Goal: Task Accomplishment & Management: Use online tool/utility

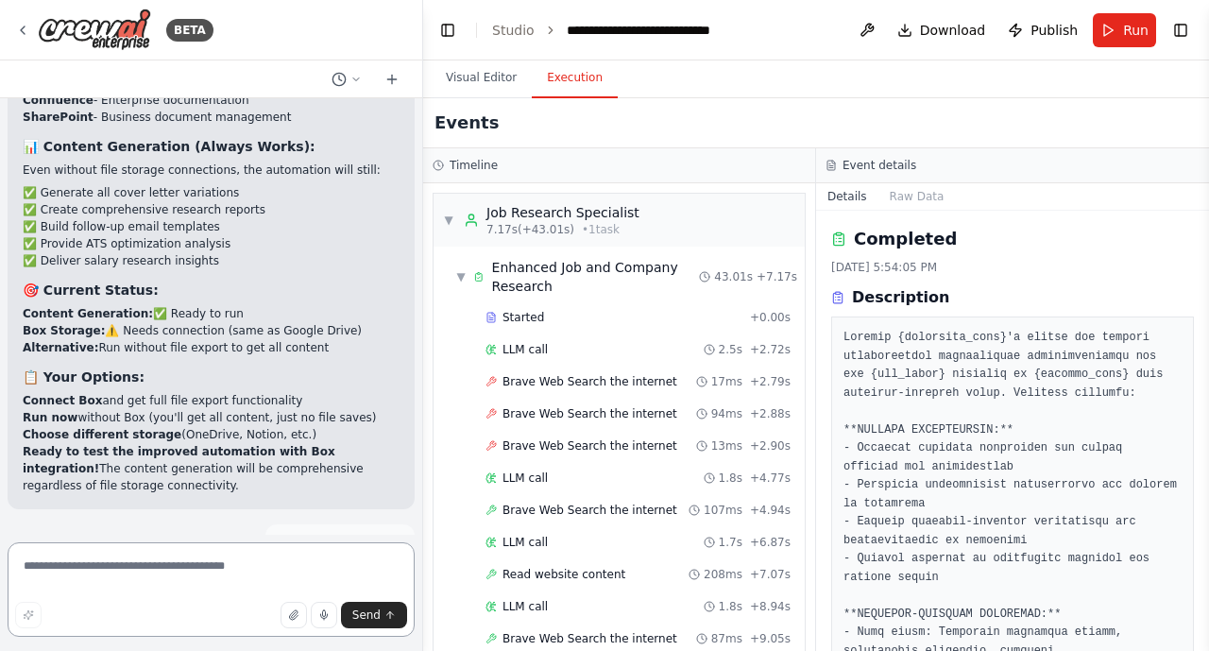
click at [43, 562] on textarea at bounding box center [211, 589] width 407 height 94
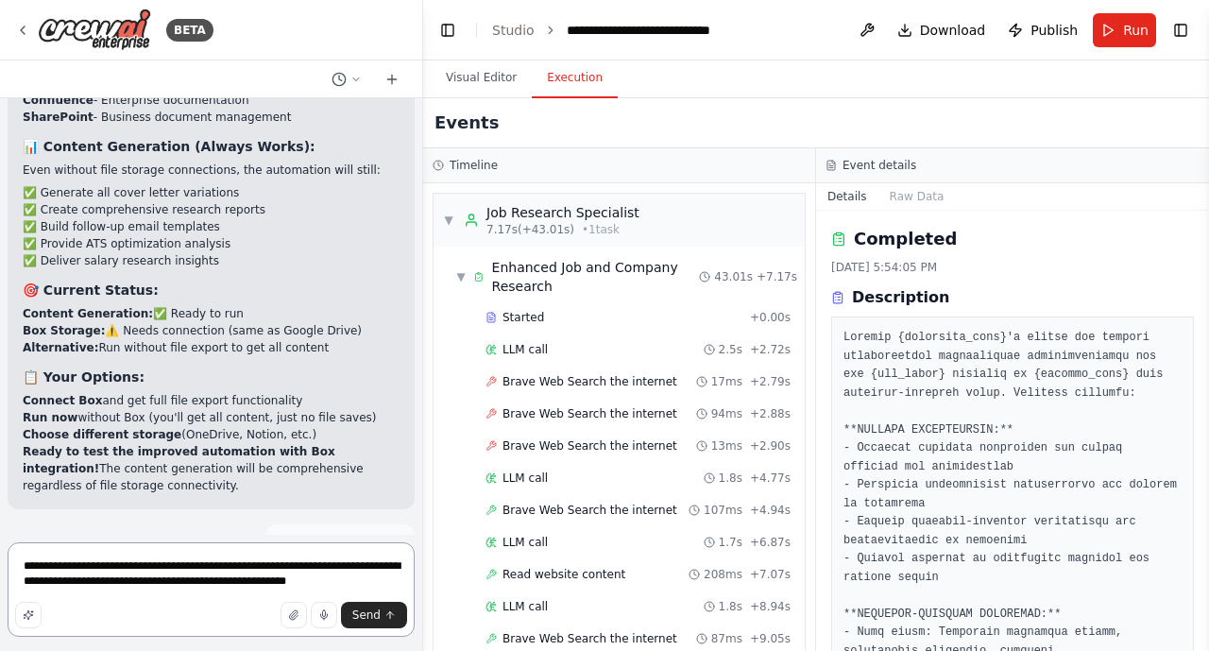
type textarea "**********"
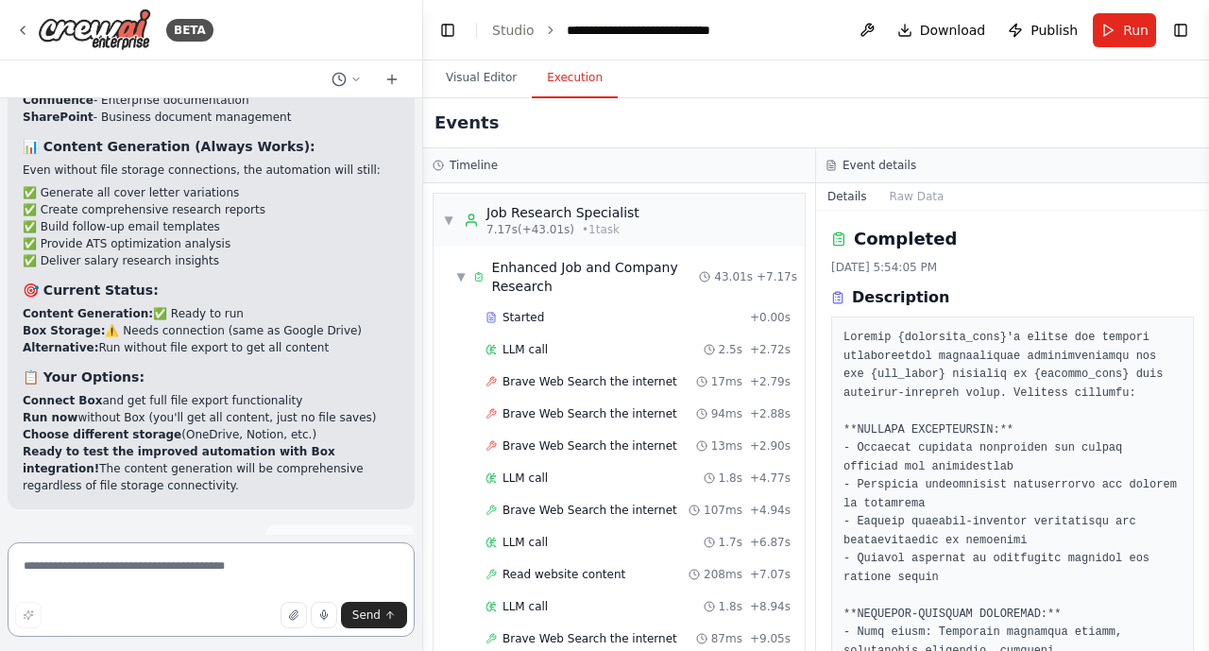
scroll to position [27670, 0]
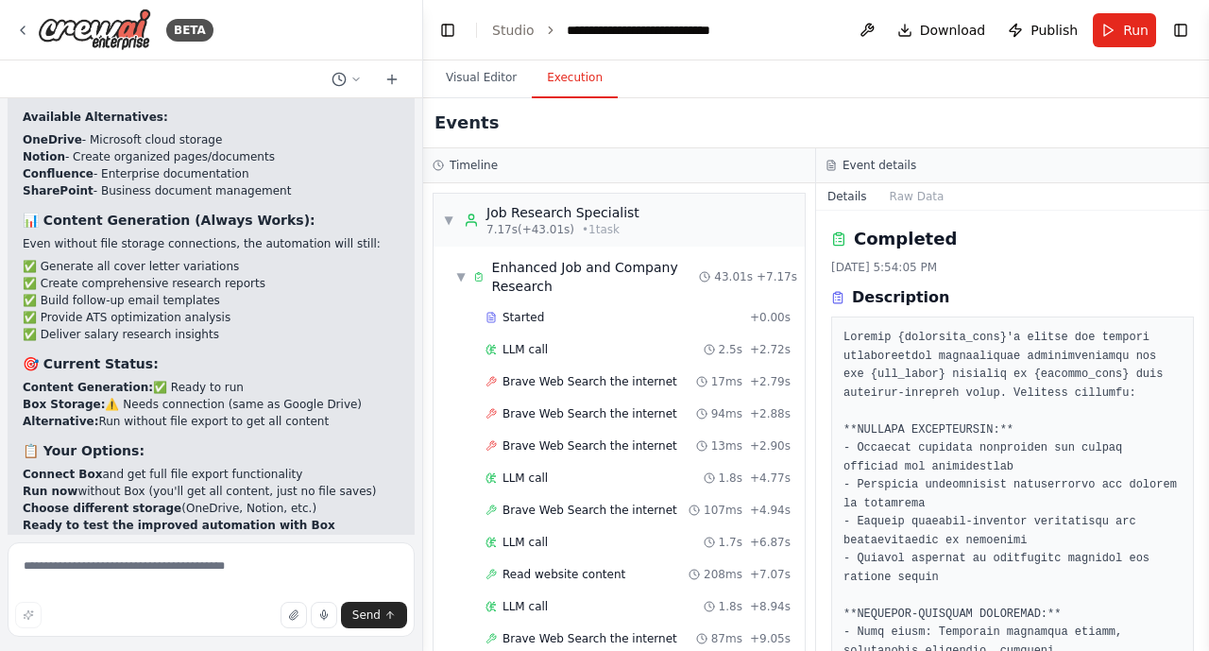
drag, startPoint x: 396, startPoint y: 494, endPoint x: 50, endPoint y: 465, distance: 347.0
copy p "when testing this yesterday it seemed to get stuck on the salary research step.…"
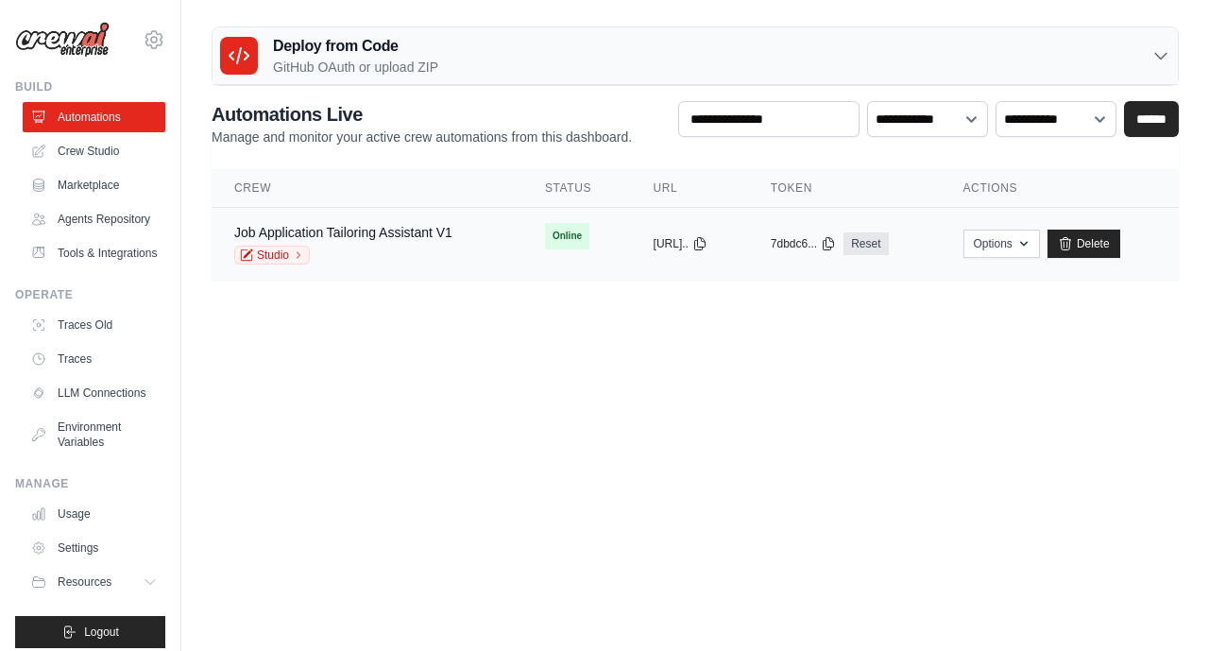
click at [406, 241] on div "Job Application Tailoring Assistant V1" at bounding box center [343, 232] width 218 height 19
click at [324, 229] on link "Job Application Tailoring Assistant V1" at bounding box center [343, 232] width 218 height 15
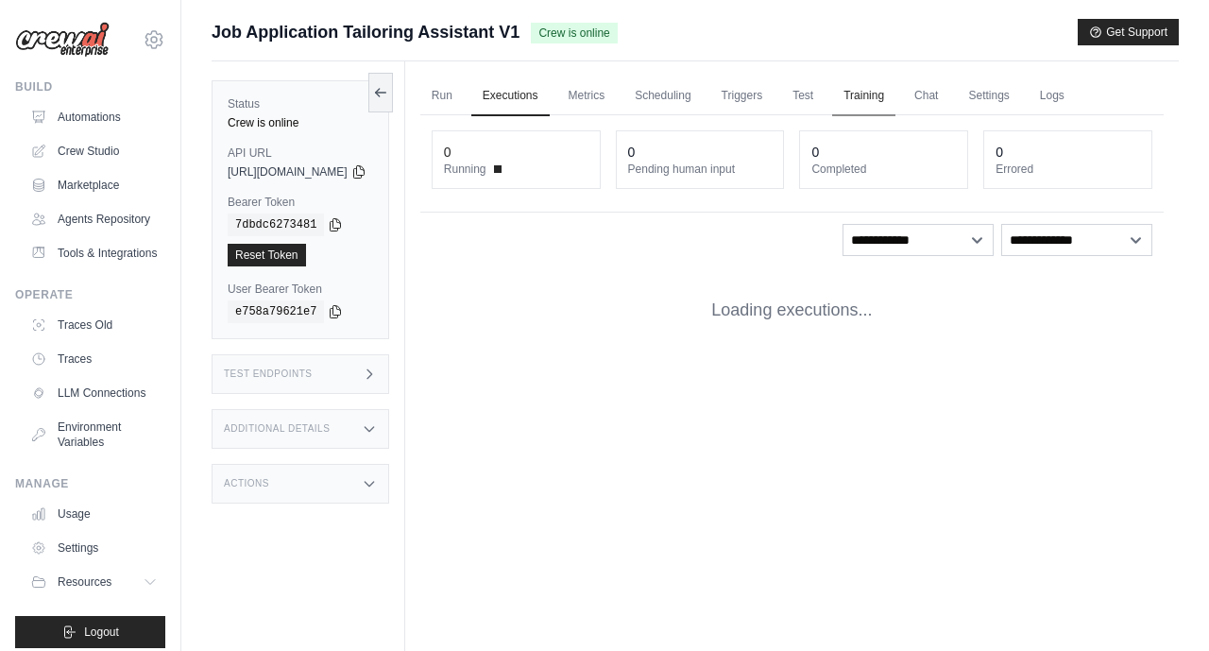
click at [896, 94] on link "Training" at bounding box center [863, 97] width 63 height 40
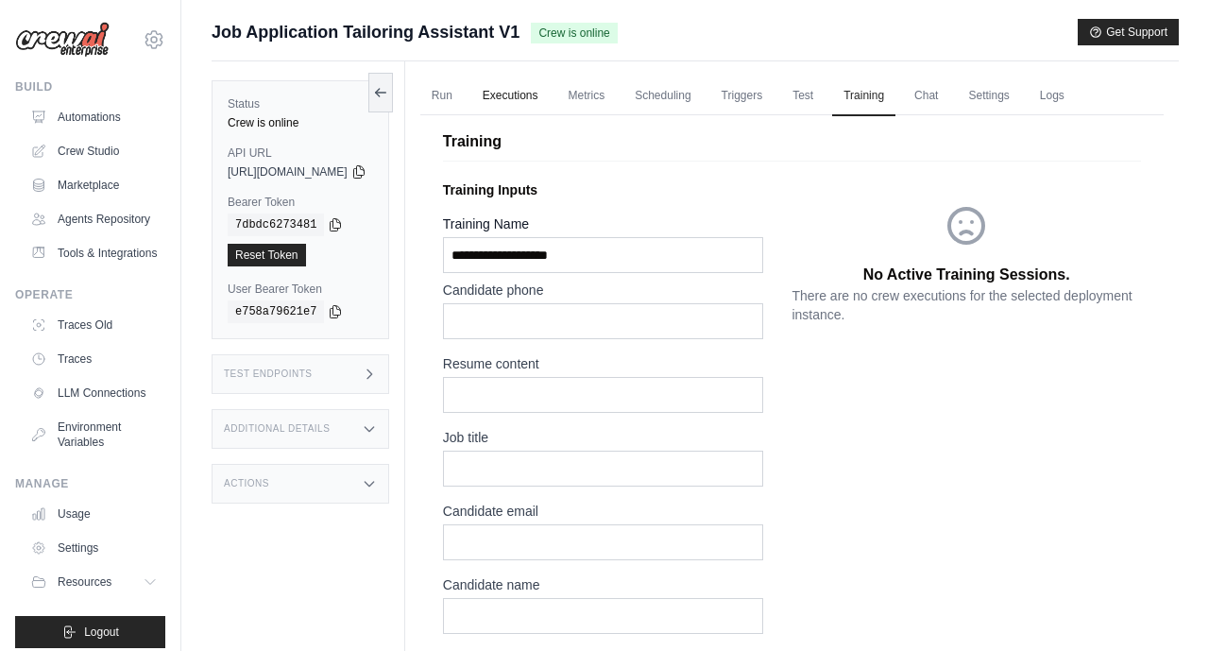
click at [543, 84] on link "Executions" at bounding box center [510, 97] width 78 height 40
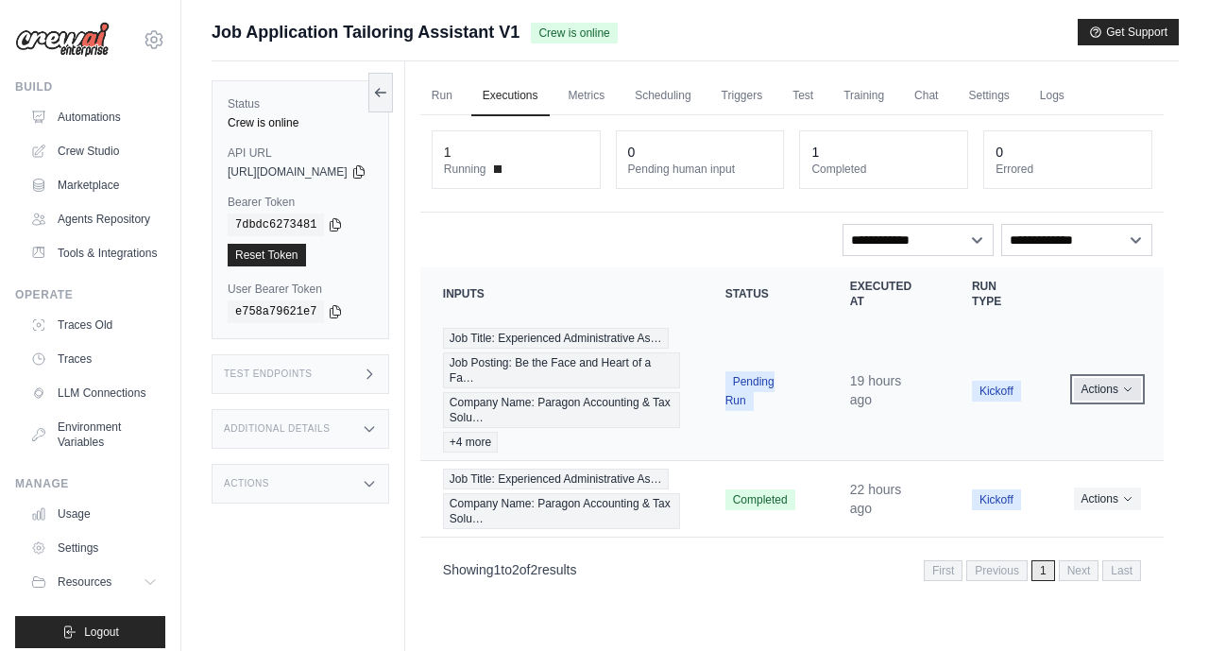
click at [1109, 400] on button "Actions" at bounding box center [1107, 389] width 67 height 23
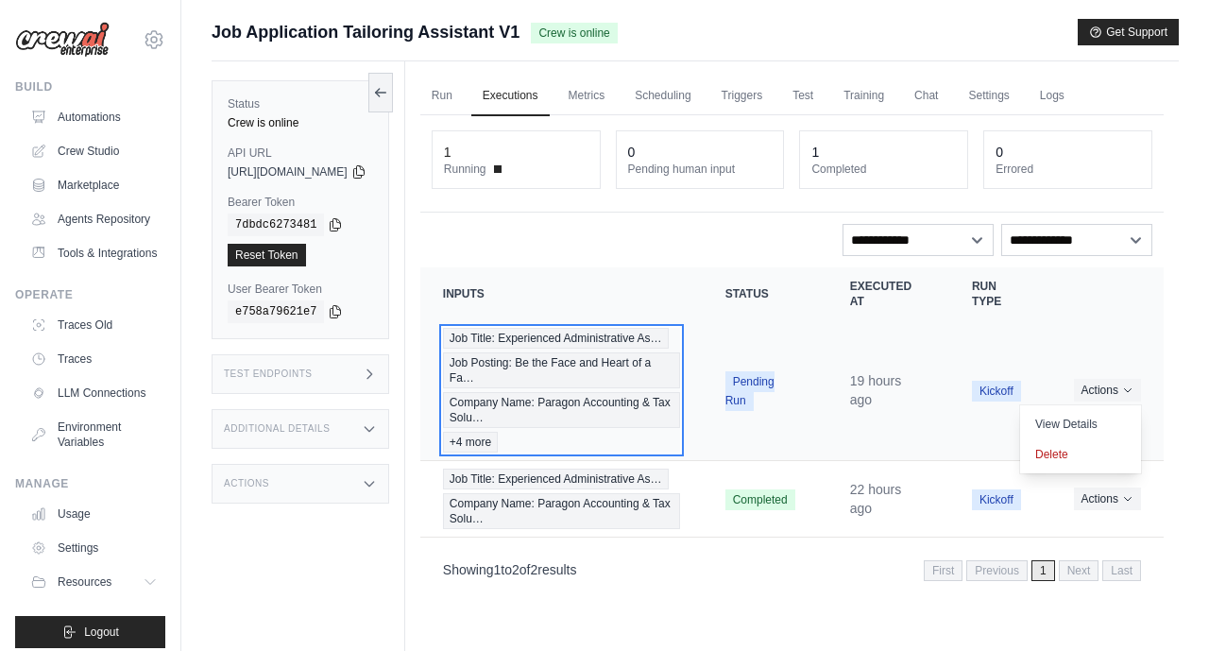
click at [498, 453] on span "+4 more" at bounding box center [470, 442] width 55 height 21
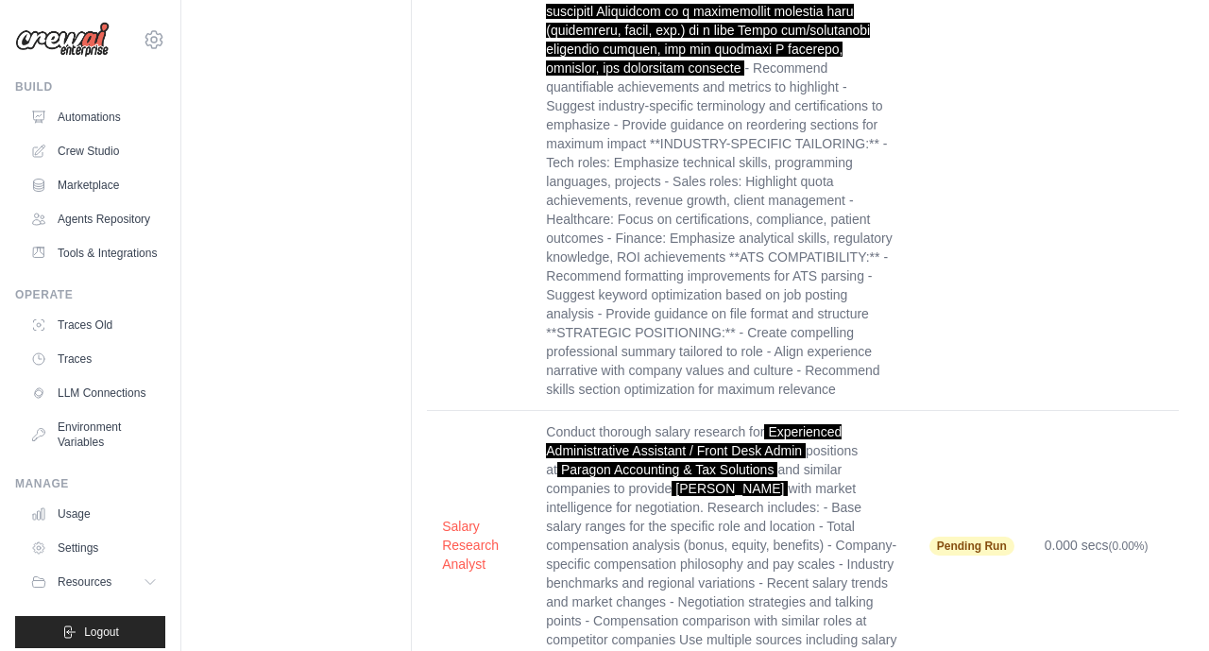
scroll to position [4478, 0]
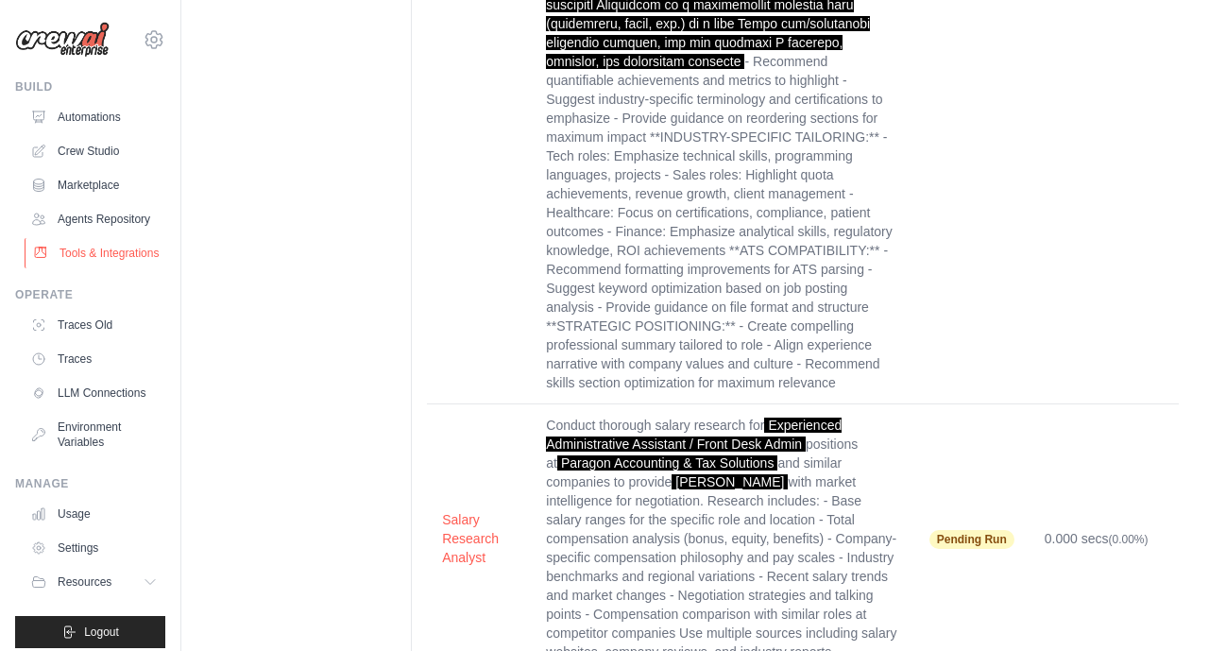
click at [135, 259] on link "Tools & Integrations" at bounding box center [96, 253] width 143 height 30
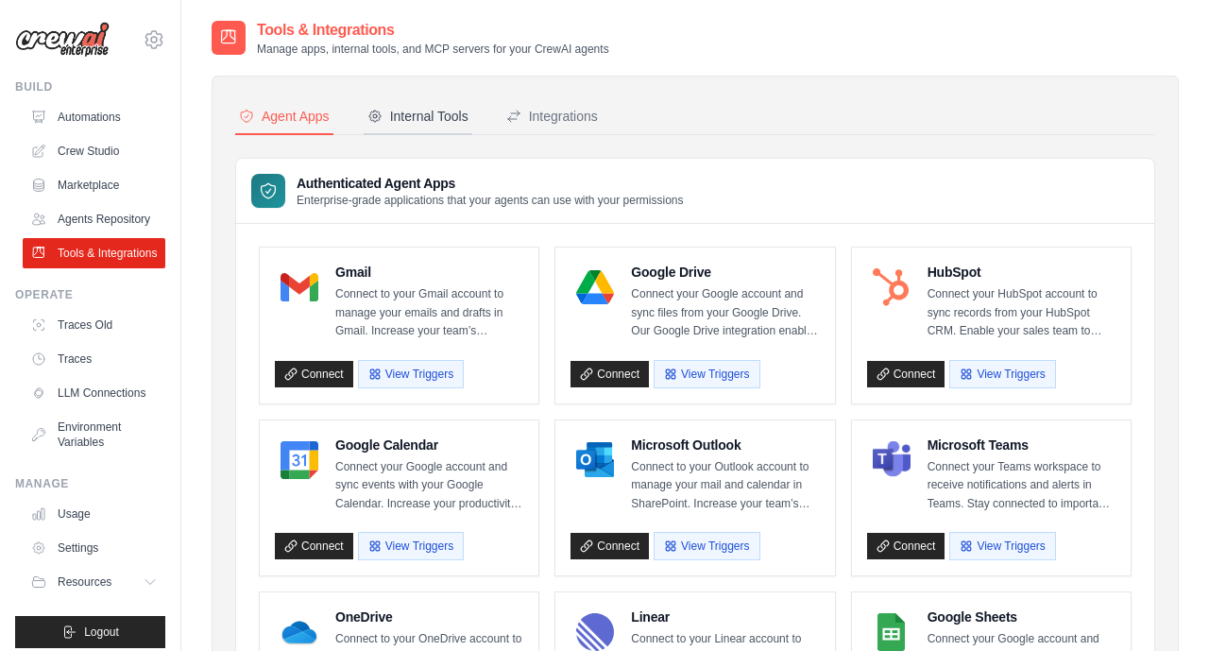
click at [421, 127] on button "Internal Tools" at bounding box center [418, 117] width 109 height 36
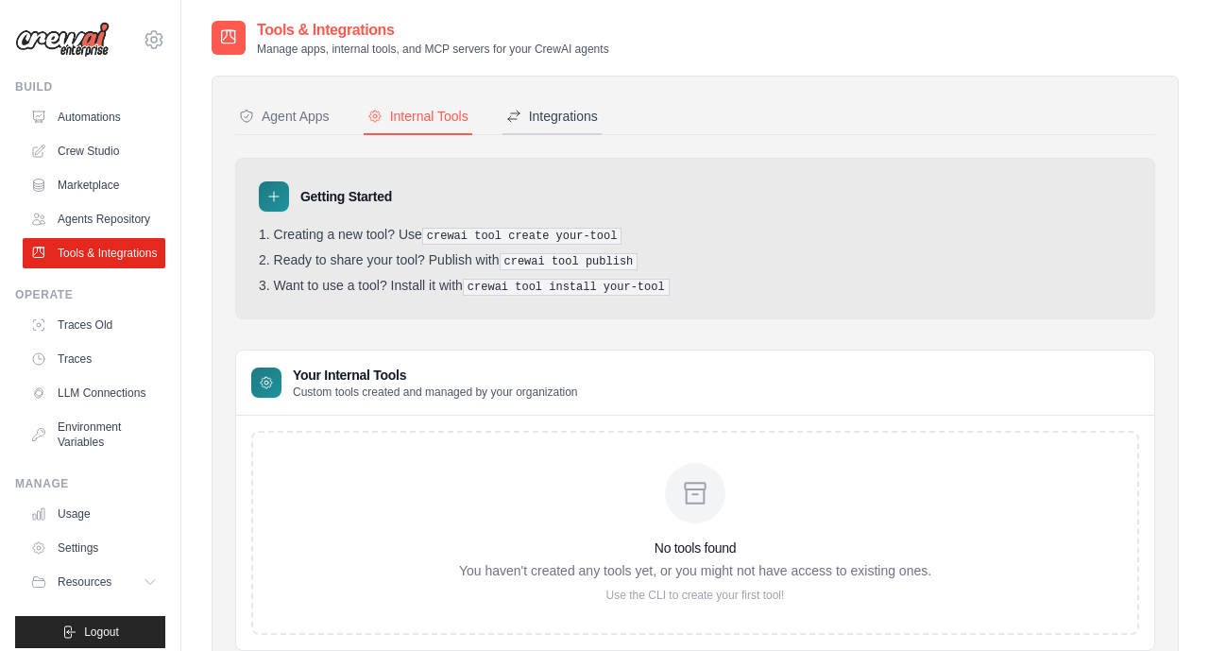
click at [539, 120] on div "Integrations" at bounding box center [552, 116] width 92 height 19
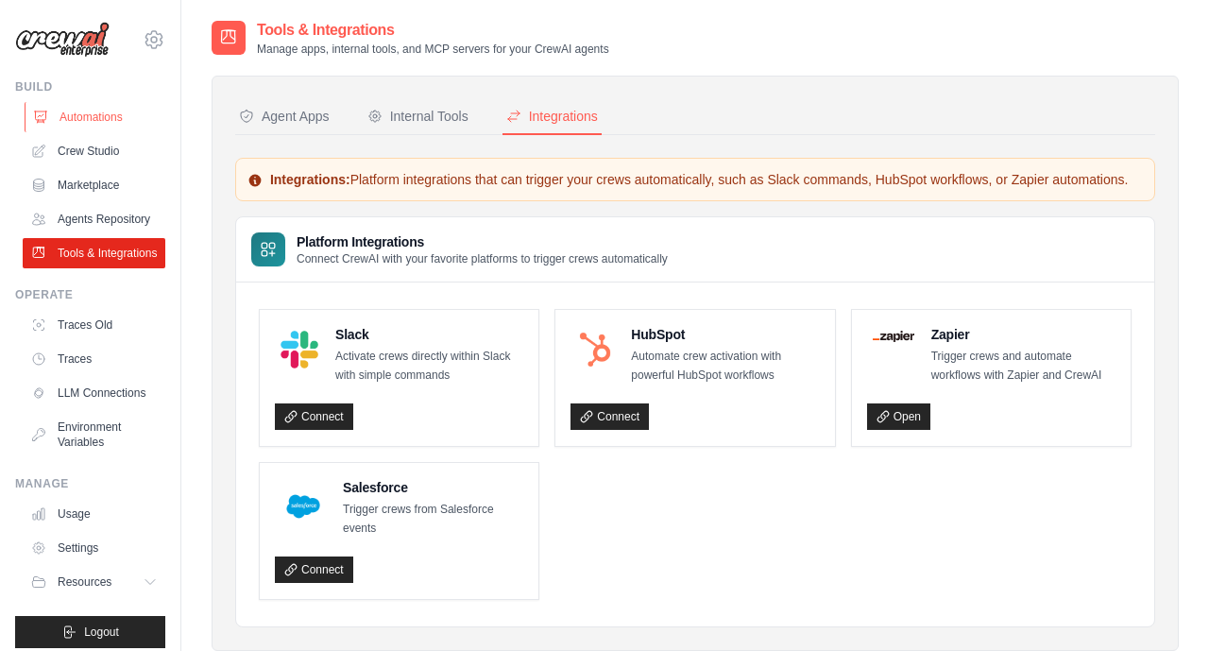
click at [81, 118] on link "Automations" at bounding box center [96, 117] width 143 height 30
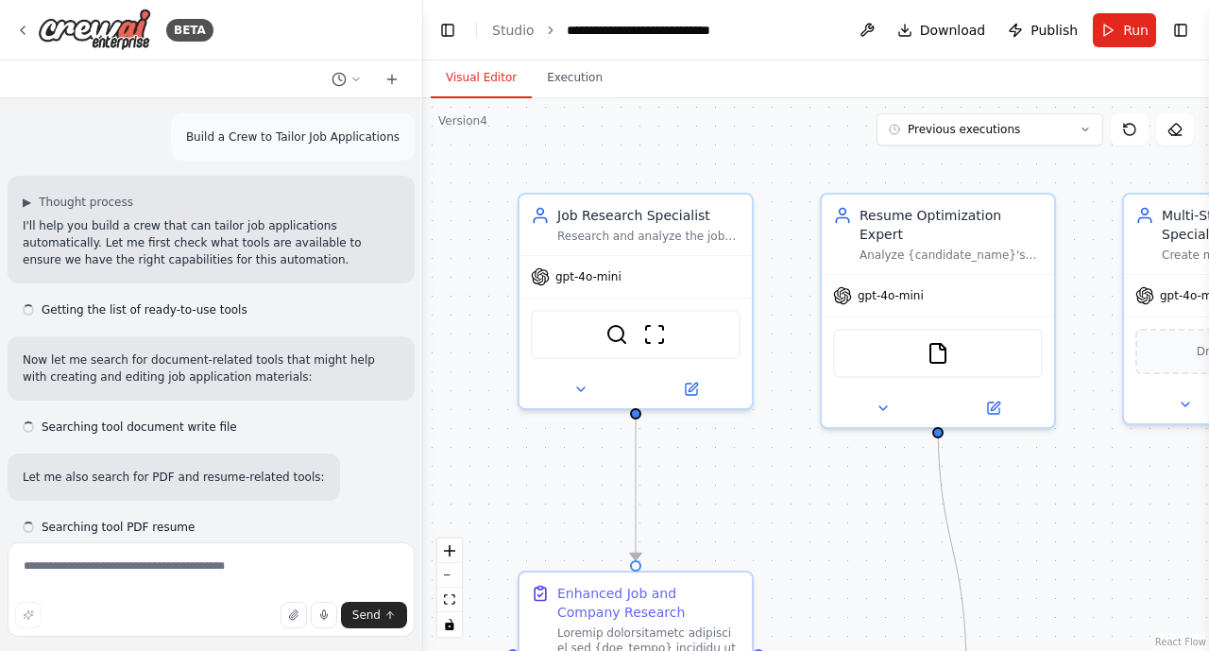
scroll to position [27590, 0]
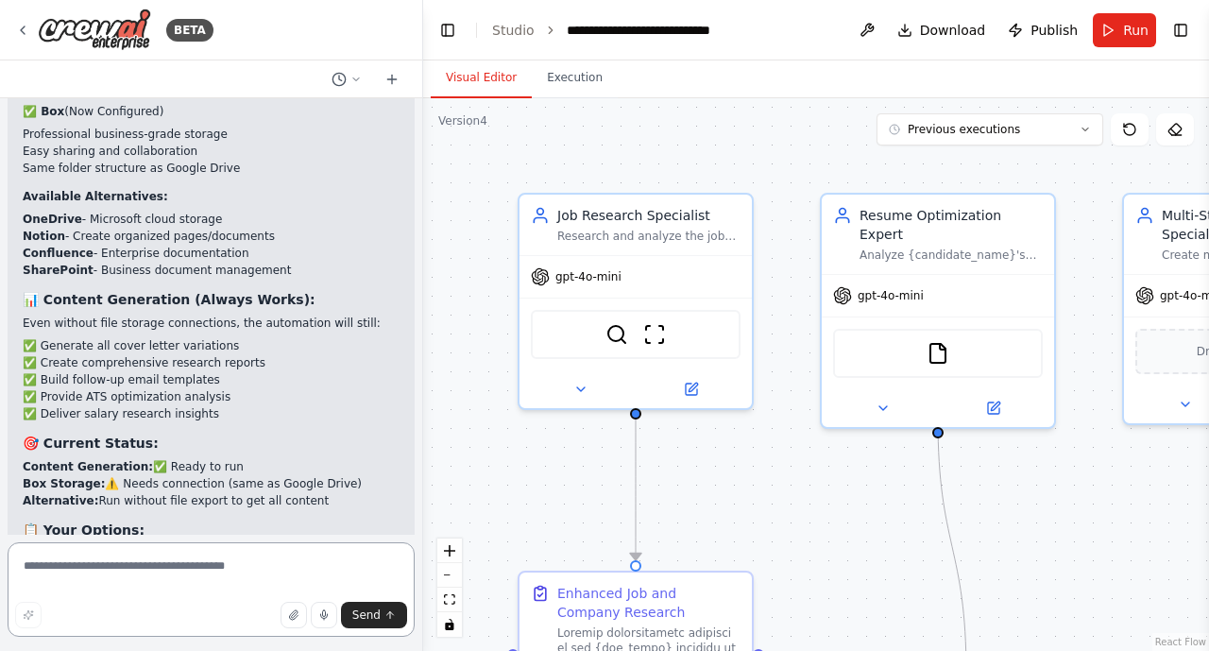
click at [35, 569] on textarea at bounding box center [211, 589] width 407 height 94
paste textarea "**********"
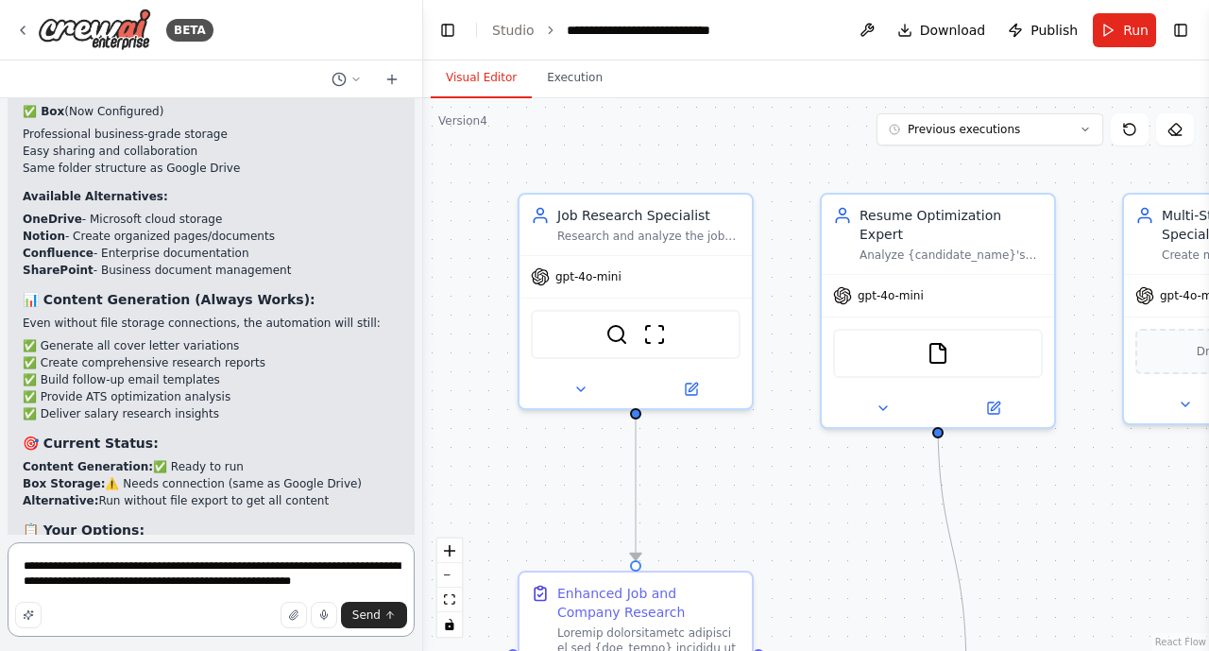
click at [354, 583] on textarea "**********" at bounding box center [211, 589] width 407 height 94
type textarea "**********"
click at [376, 617] on span "Send" at bounding box center [366, 614] width 28 height 15
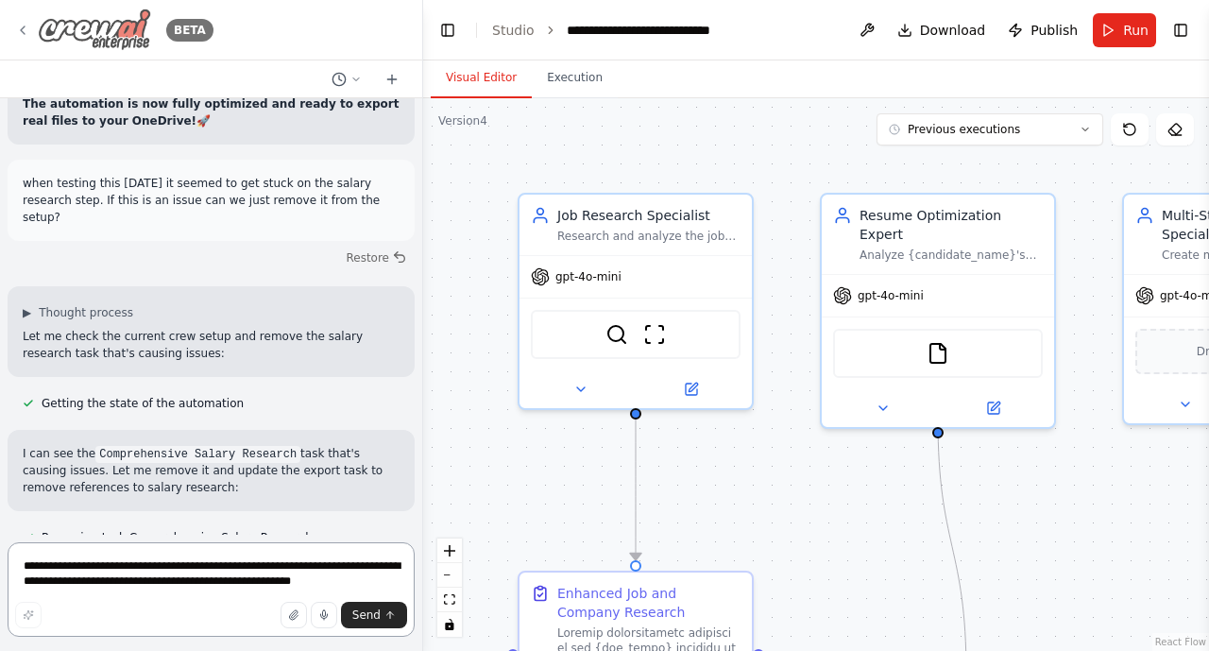
scroll to position [29174, 0]
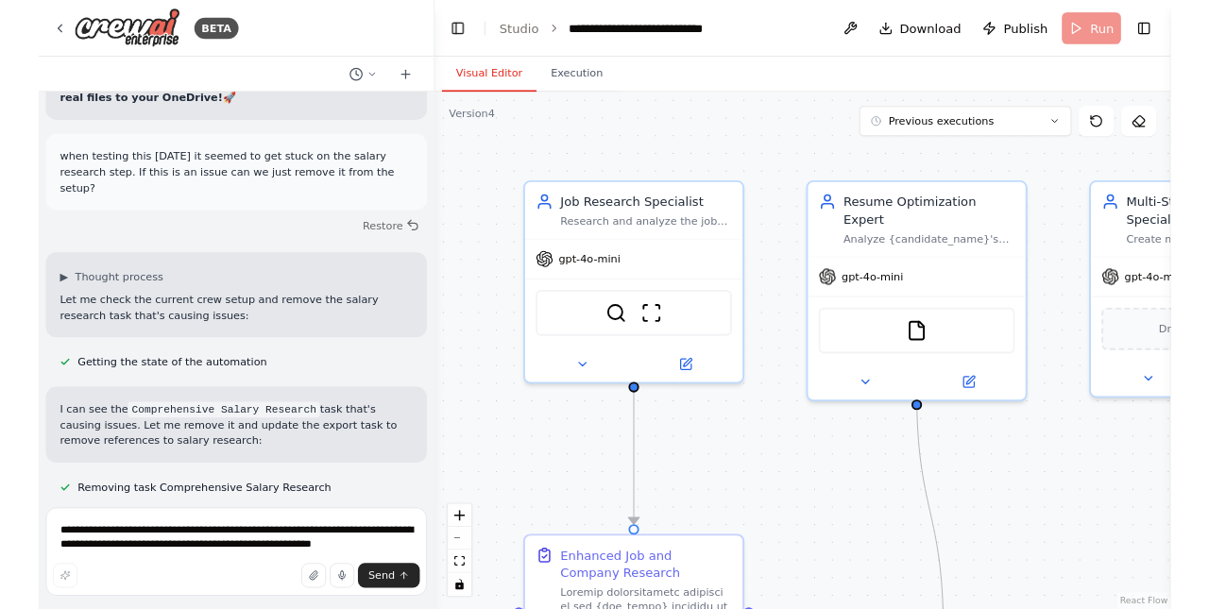
scroll to position [29021, 0]
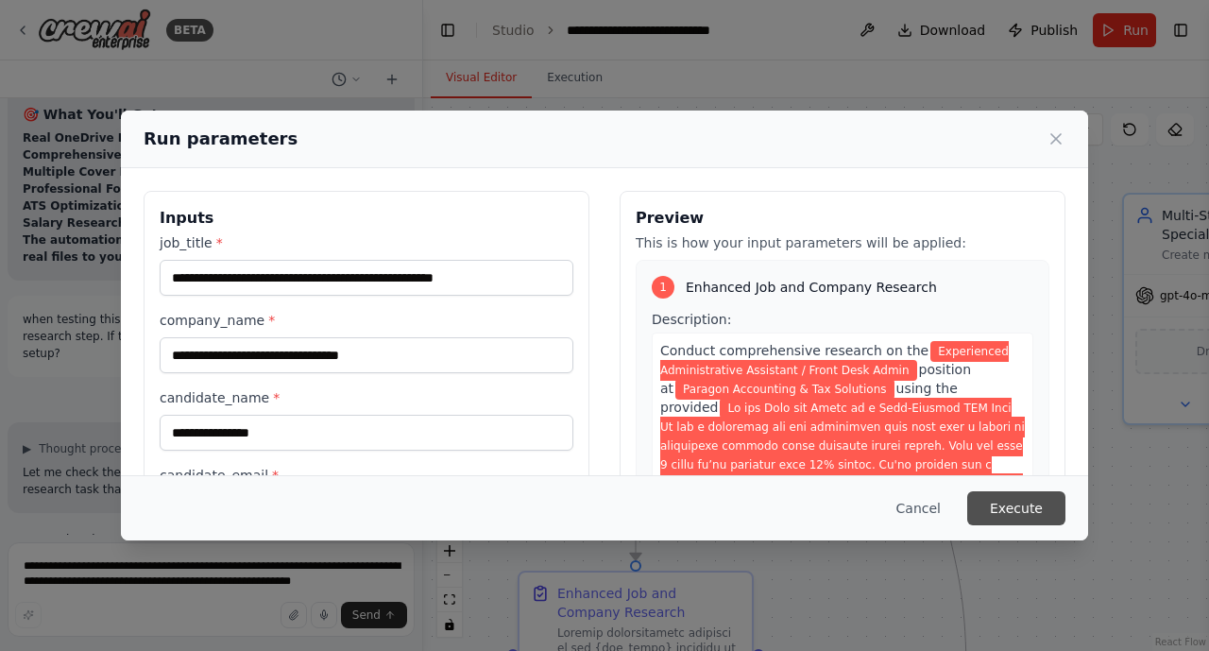
click at [1006, 507] on button "Execute" at bounding box center [1016, 508] width 98 height 34
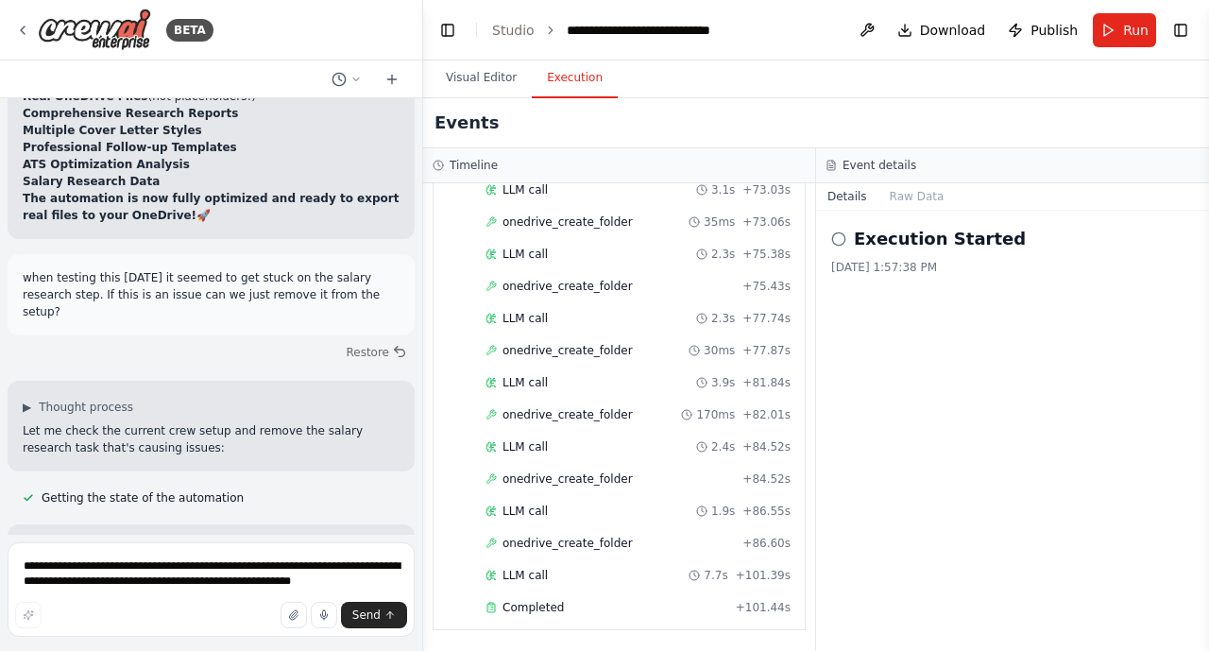
scroll to position [29174, 0]
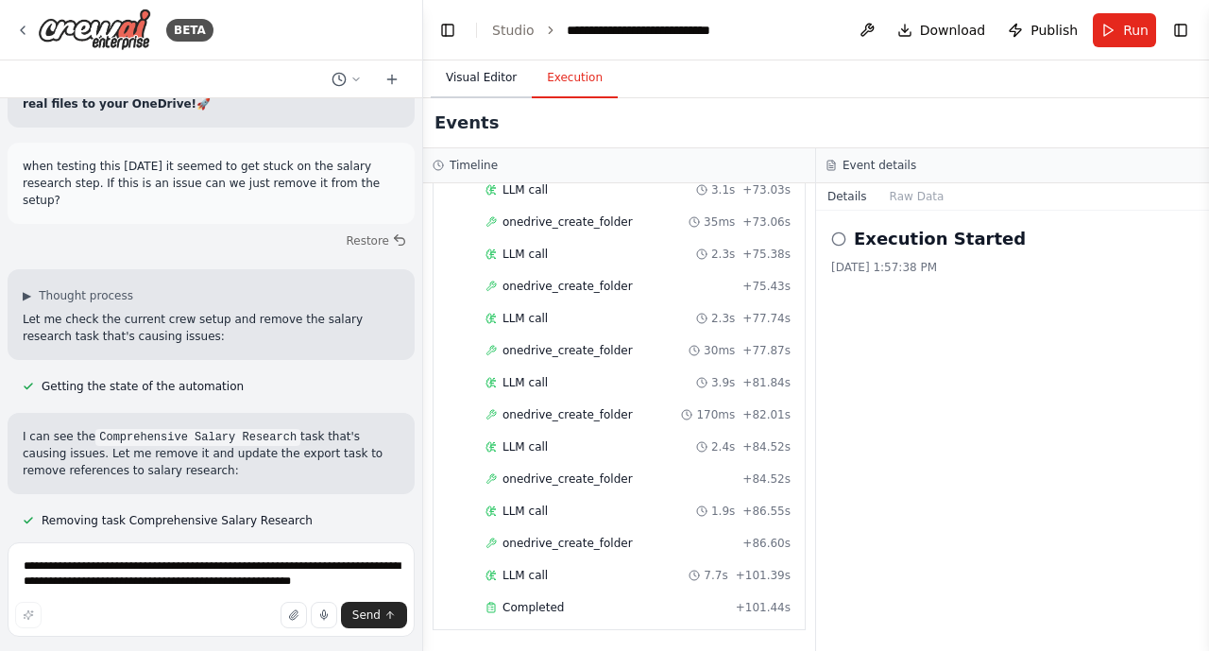
click at [484, 80] on button "Visual Editor" at bounding box center [481, 79] width 101 height 40
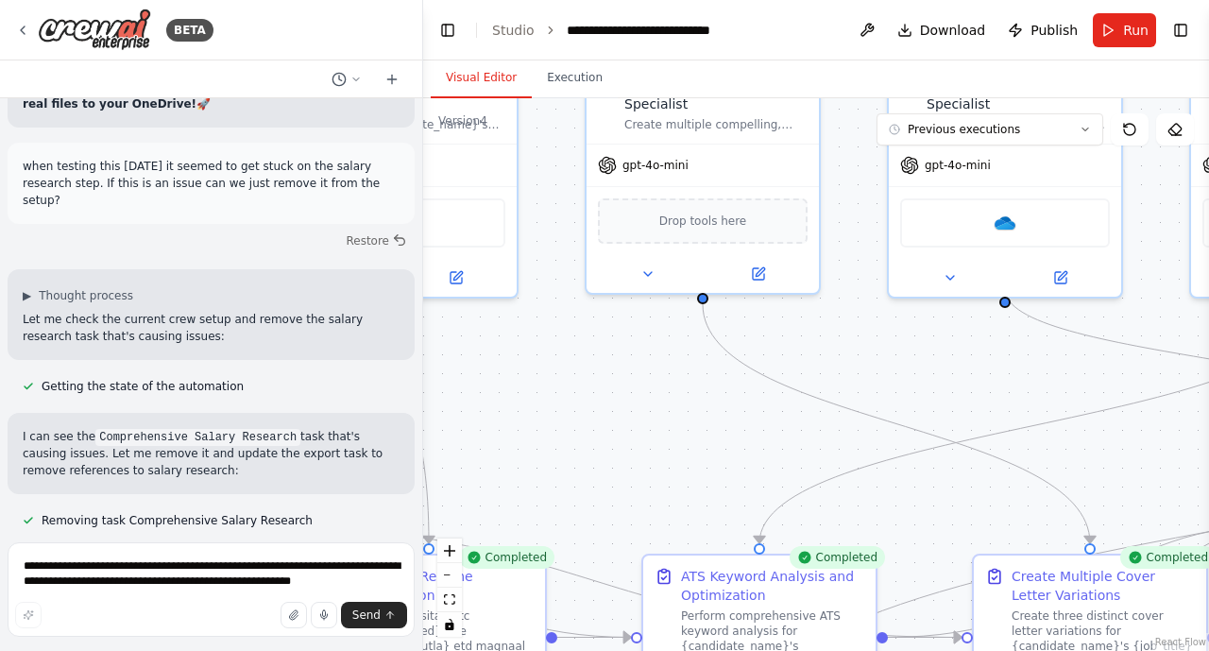
drag, startPoint x: 1166, startPoint y: 531, endPoint x: 628, endPoint y: 401, distance: 553.1
click at [628, 401] on div ".deletable-edge-delete-btn { width: 20px; height: 20px; border: 0px solid #ffff…" at bounding box center [816, 374] width 786 height 553
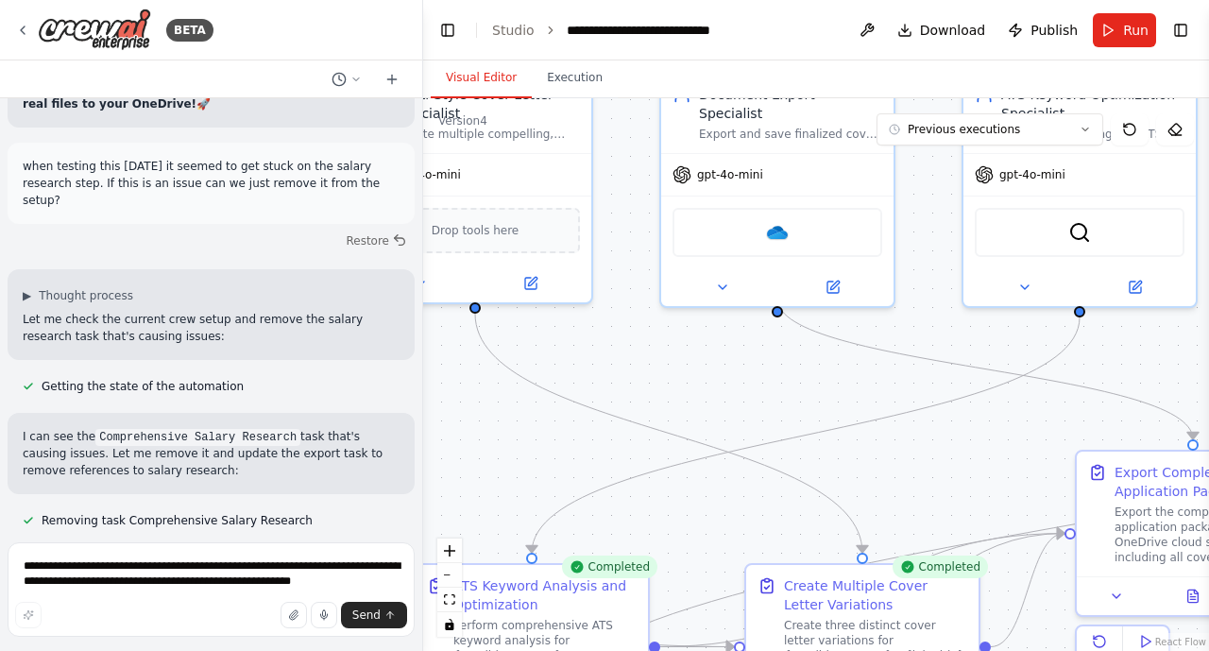
drag, startPoint x: 1089, startPoint y: 438, endPoint x: 942, endPoint y: 448, distance: 147.7
click at [942, 448] on div ".deletable-edge-delete-btn { width: 20px; height: 20px; border: 0px solid #ffff…" at bounding box center [816, 374] width 786 height 553
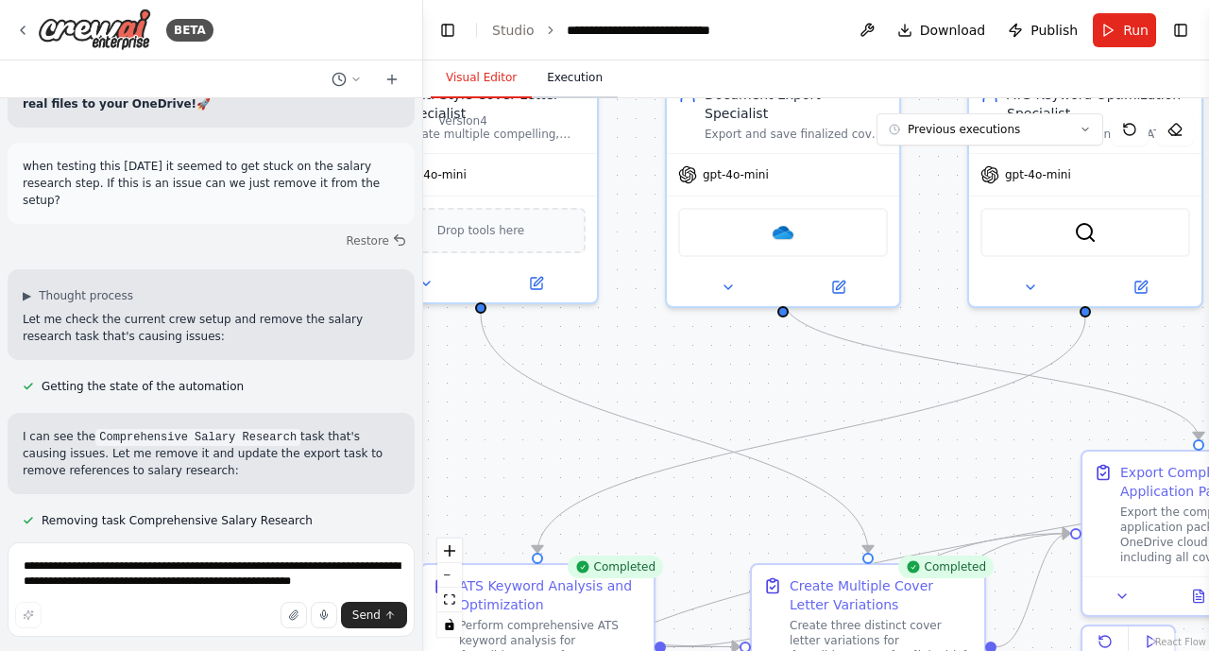
click at [562, 77] on button "Execution" at bounding box center [575, 79] width 86 height 40
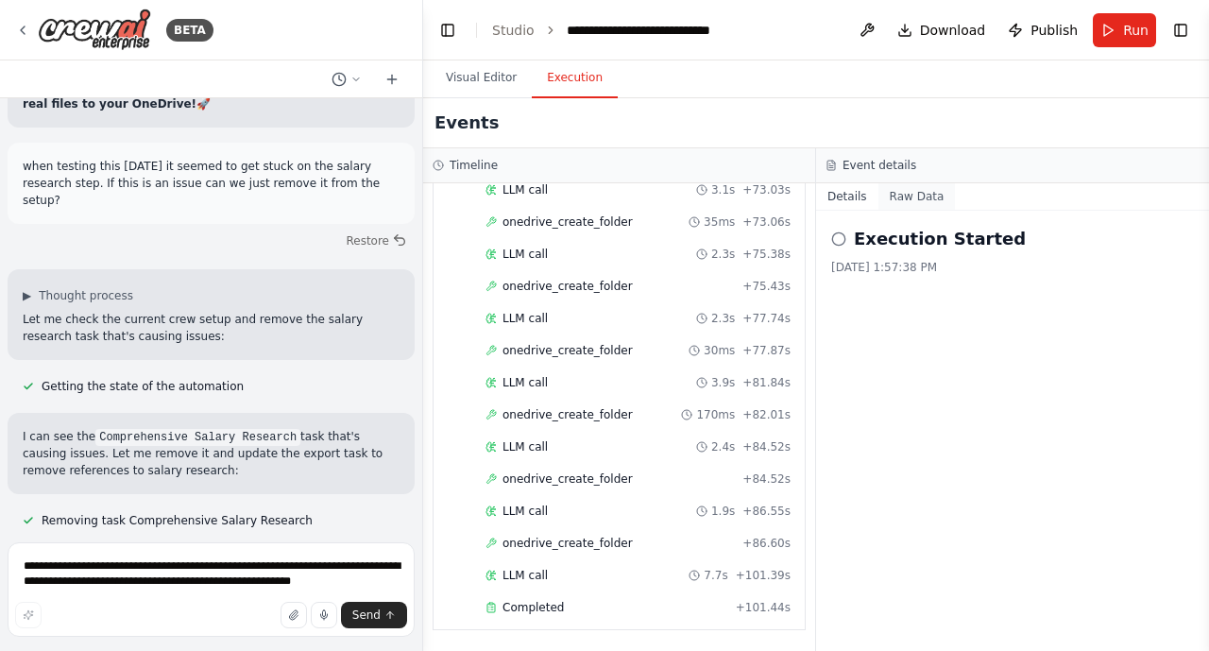
click at [915, 194] on button "Raw Data" at bounding box center [917, 196] width 77 height 26
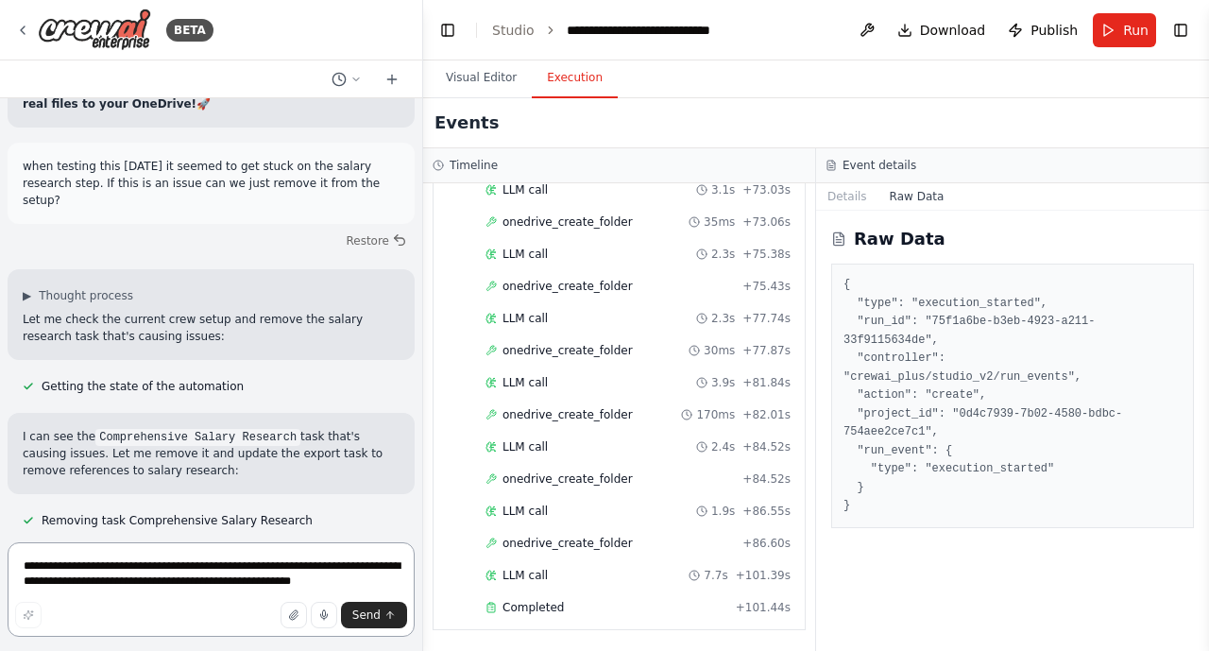
click at [60, 573] on textarea "**********" at bounding box center [211, 589] width 407 height 94
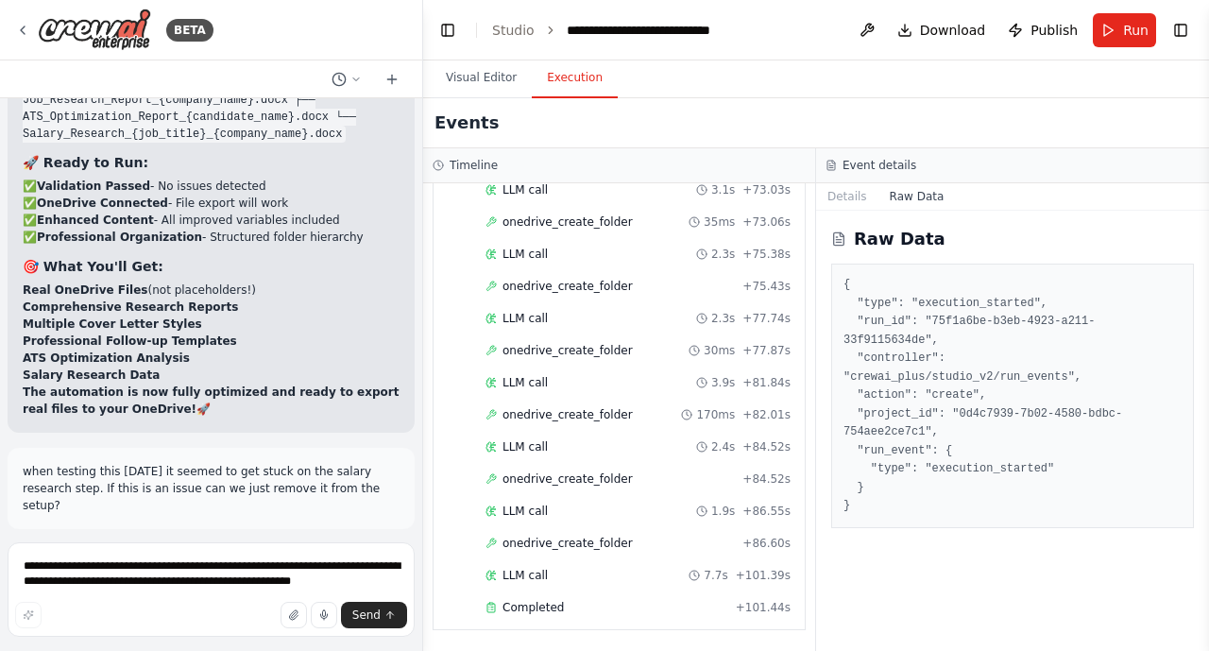
scroll to position [28834, 0]
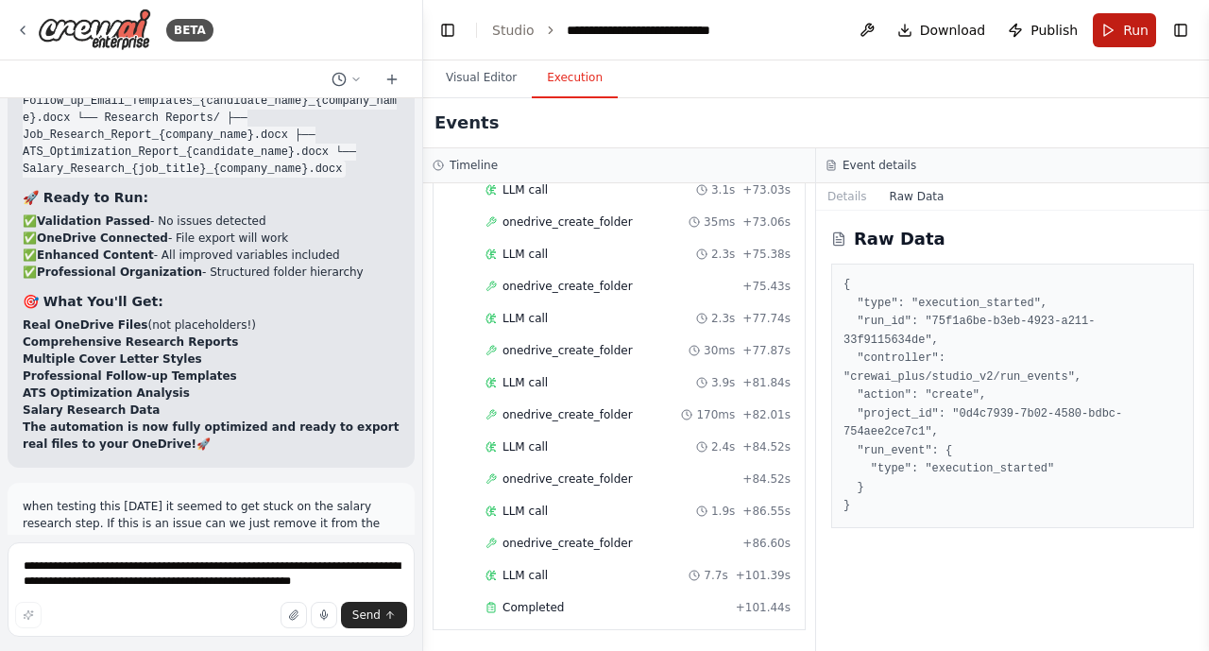
click at [1127, 42] on button "Run" at bounding box center [1124, 30] width 63 height 34
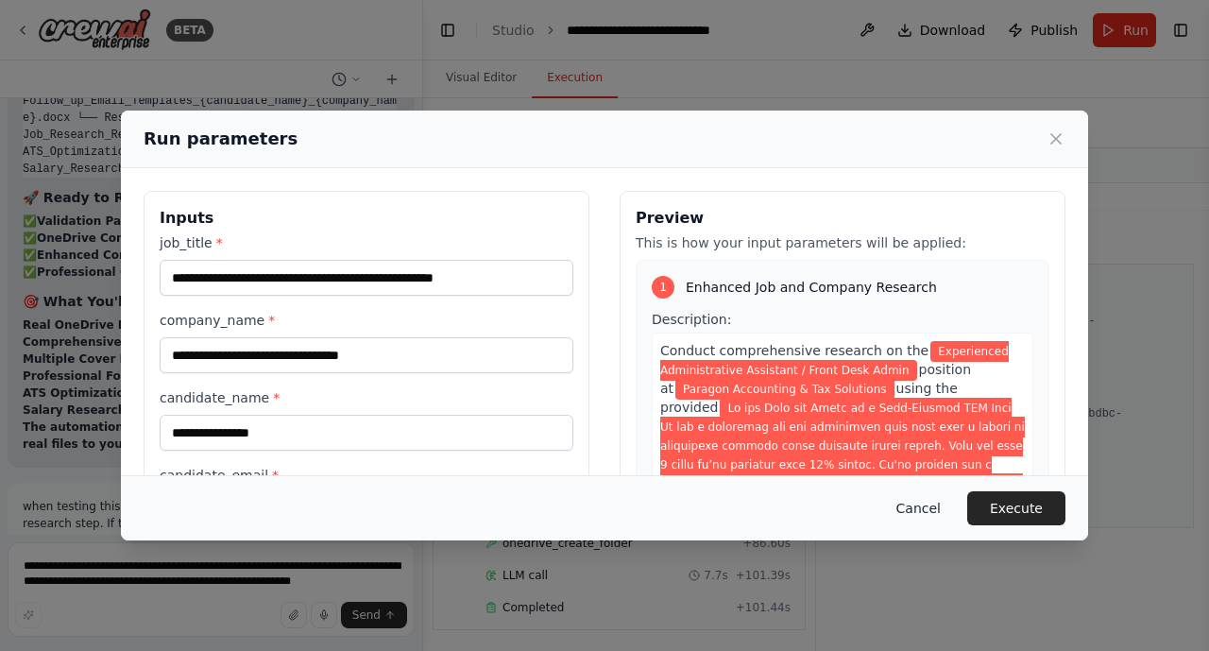
click at [937, 511] on button "Cancel" at bounding box center [918, 508] width 75 height 34
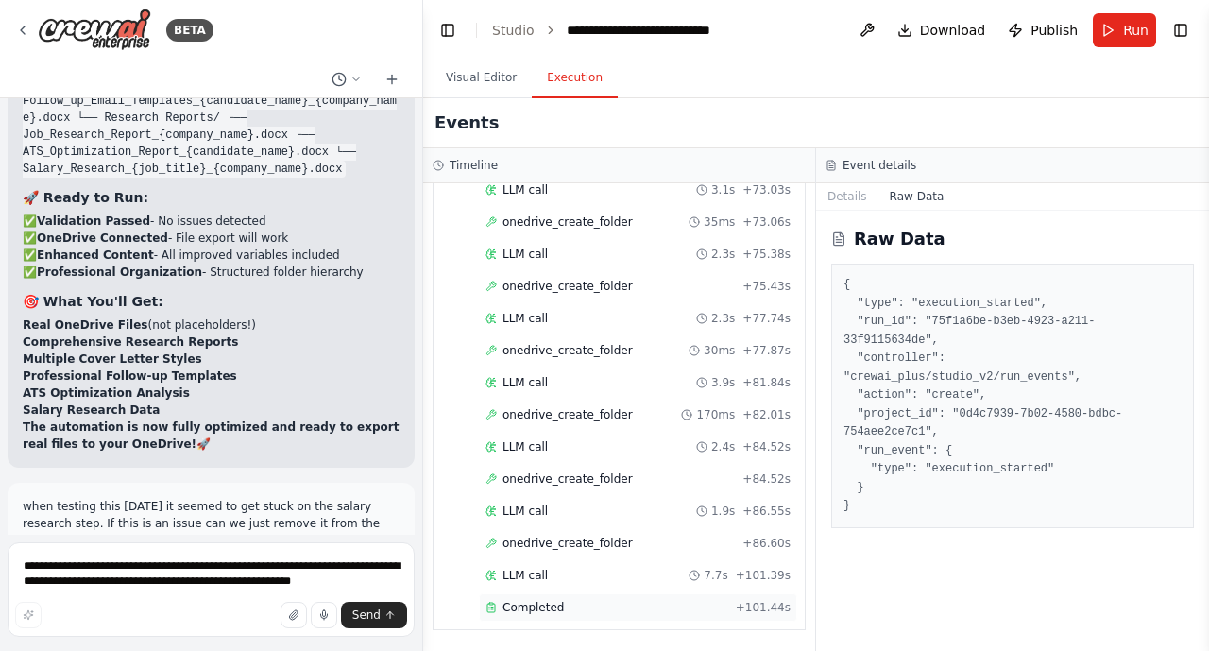
click at [549, 603] on span "Completed" at bounding box center [533, 607] width 61 height 15
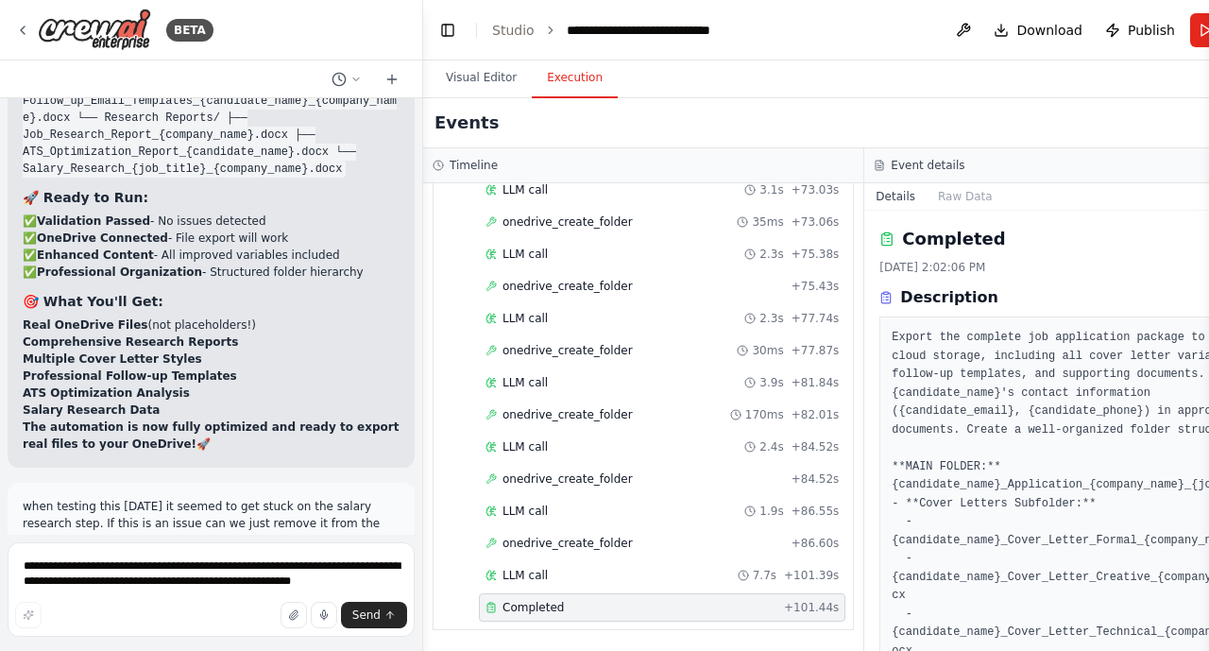
scroll to position [3016, 0]
click at [1074, 437] on pre "Export the complete job application package to OneDrive cloud storage, includin…" at bounding box center [1085, 596] width 386 height 535
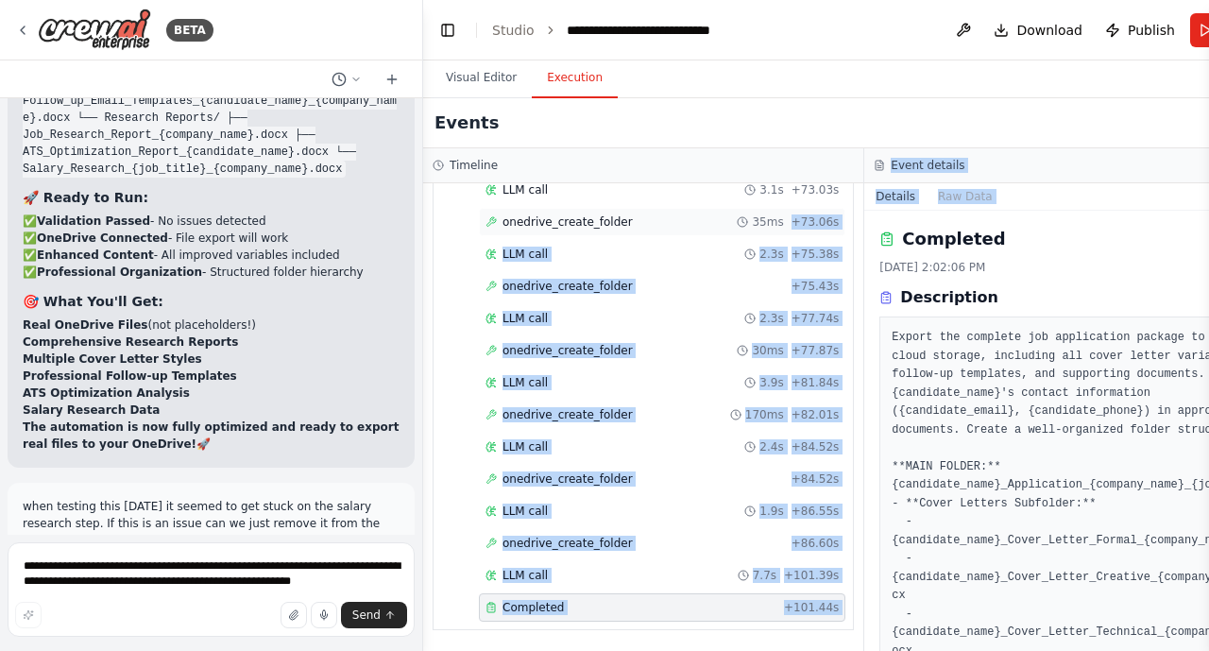
drag, startPoint x: 1067, startPoint y: 214, endPoint x: 768, endPoint y: 223, distance: 299.6
click at [768, 223] on div "Timeline ▼ Job Research Specialist 7.09s • 1 task ▼ Enhanced Job and Company Re…" at bounding box center [864, 399] width 883 height 503
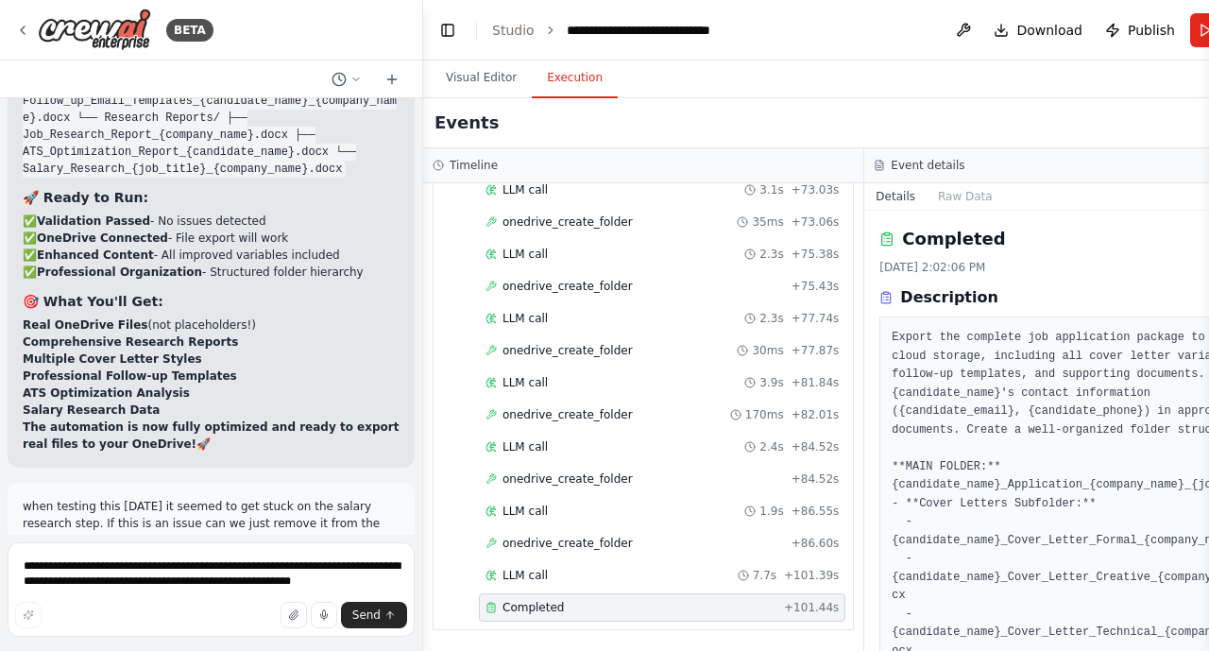
click at [1134, 227] on div "Completed" at bounding box center [1085, 239] width 411 height 26
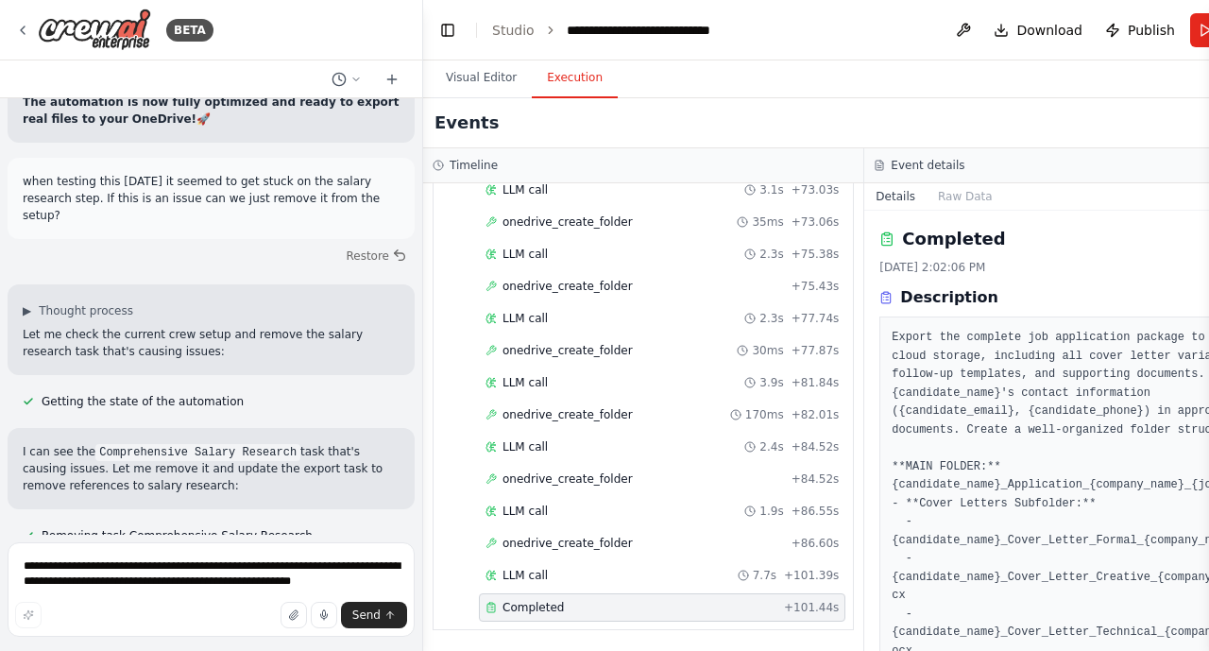
scroll to position [29174, 0]
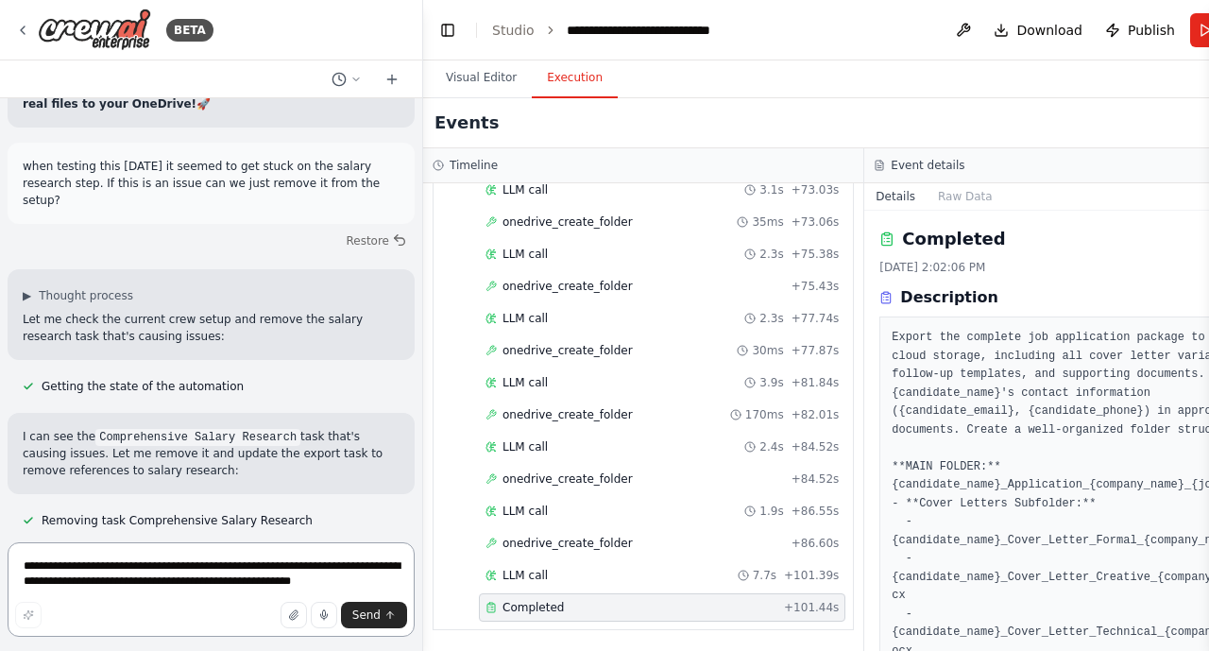
click at [52, 572] on textarea "**********" at bounding box center [211, 589] width 407 height 94
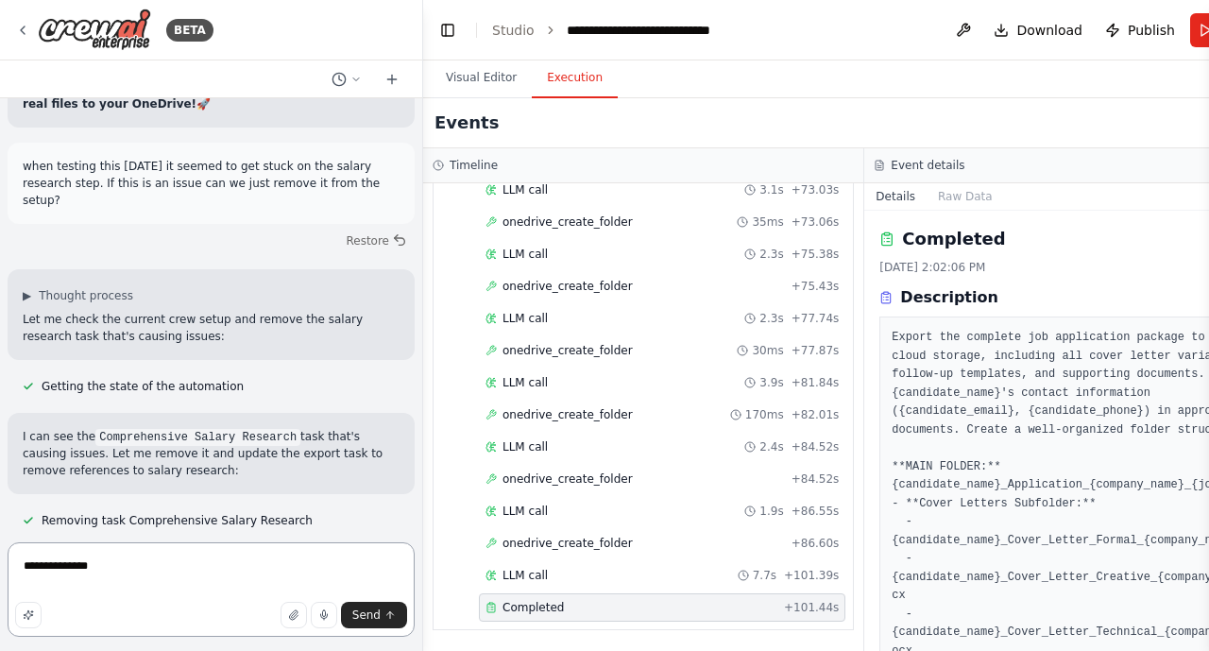
type textarea "**********"
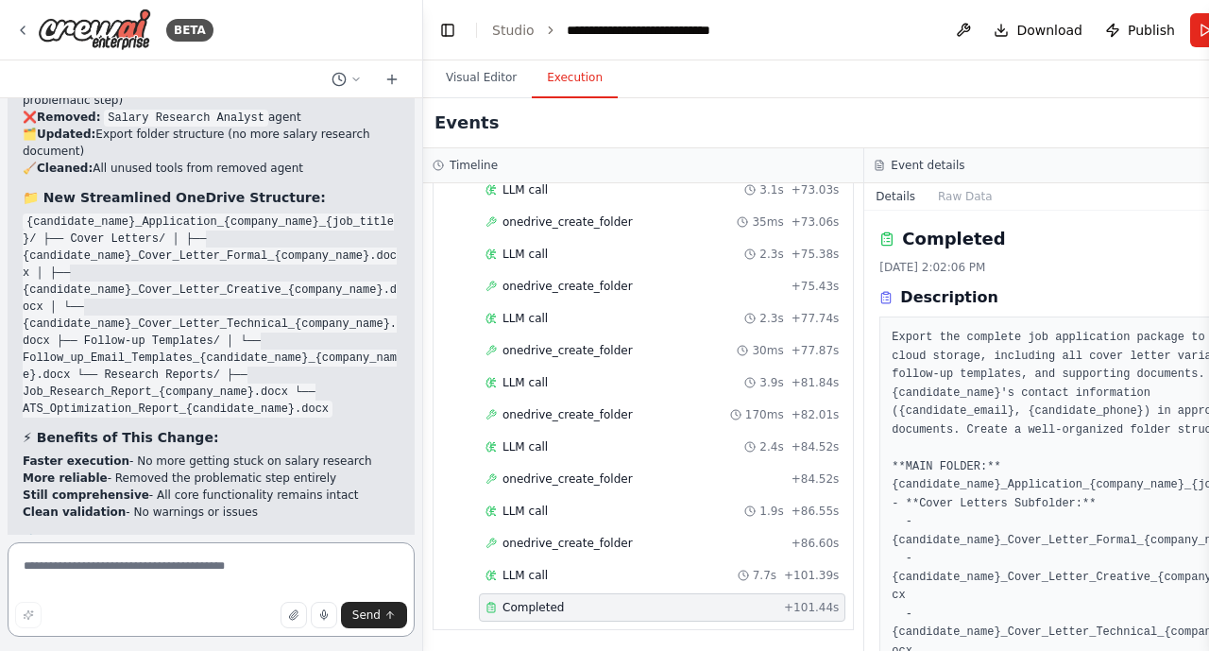
scroll to position [30058, 0]
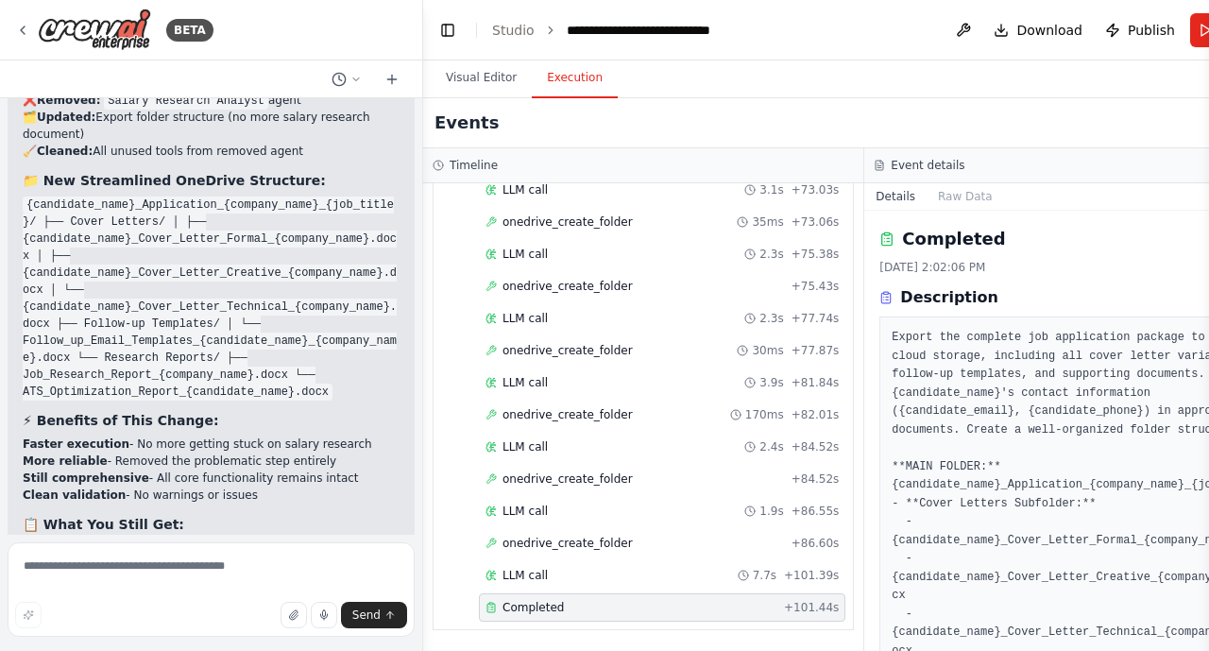
click at [60, 565] on textarea at bounding box center [211, 589] width 407 height 94
type textarea "********"
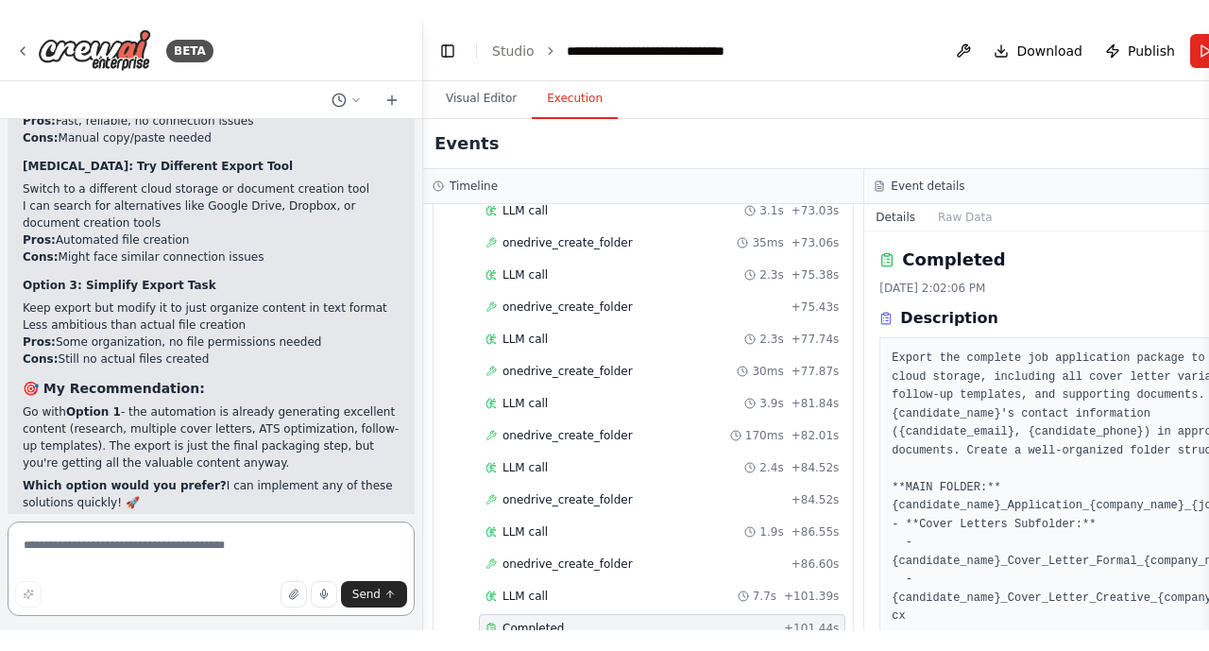
scroll to position [31256, 0]
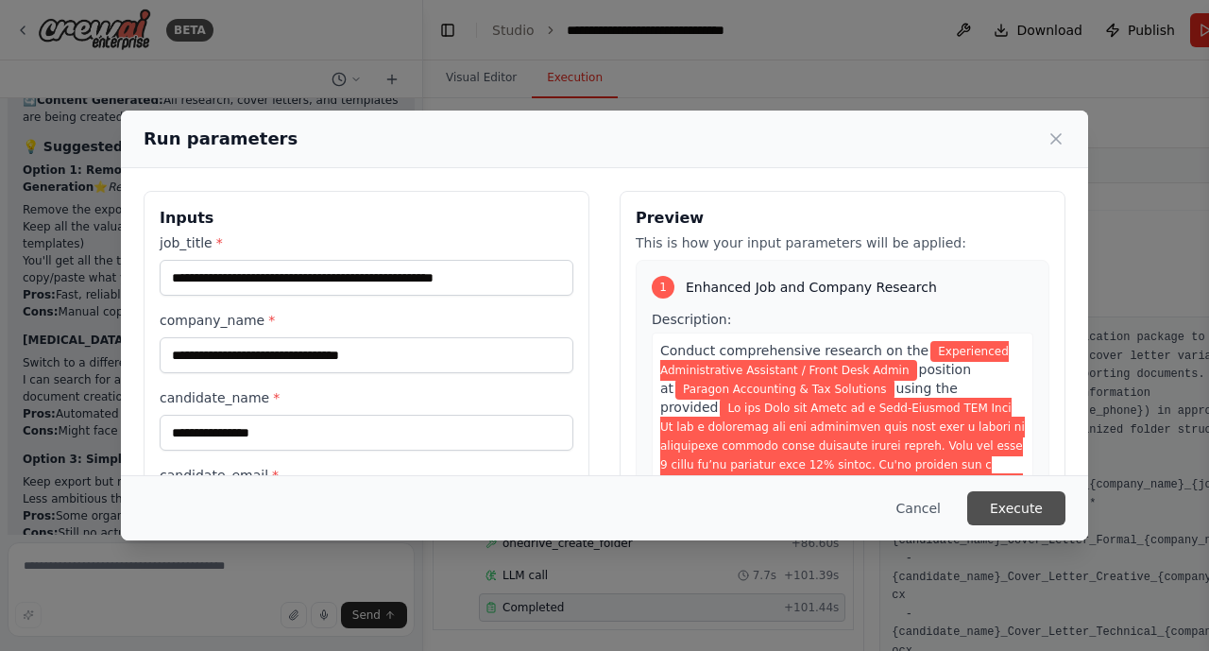
click at [1021, 512] on button "Execute" at bounding box center [1016, 508] width 98 height 34
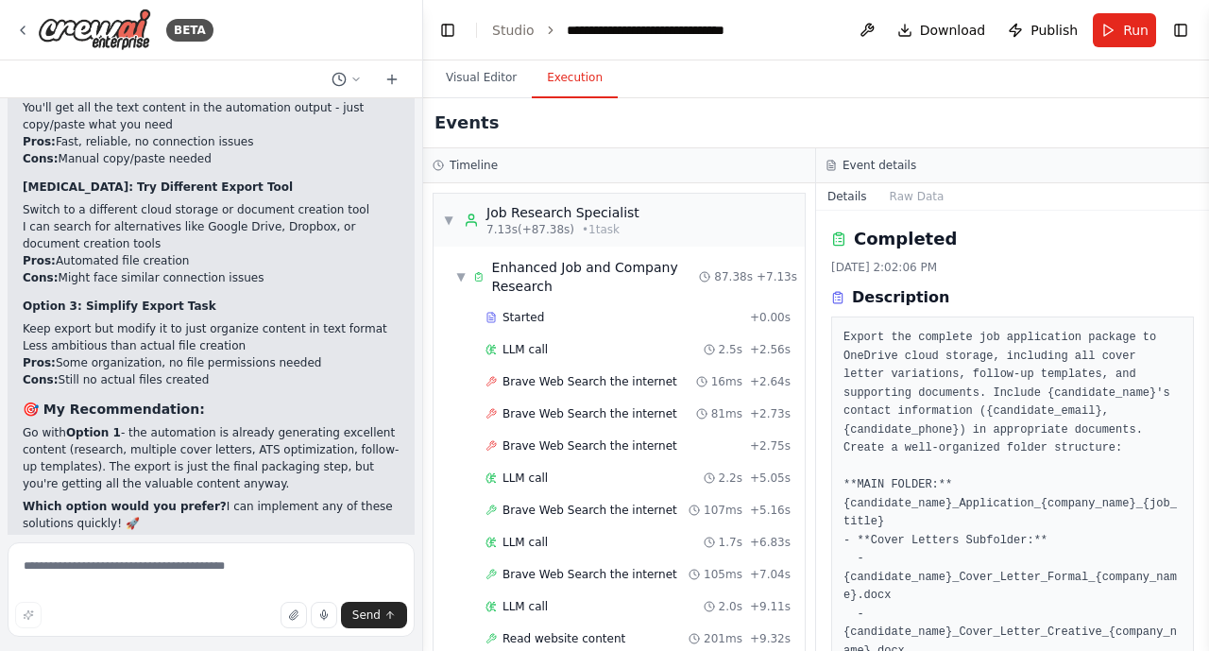
scroll to position [183, 0]
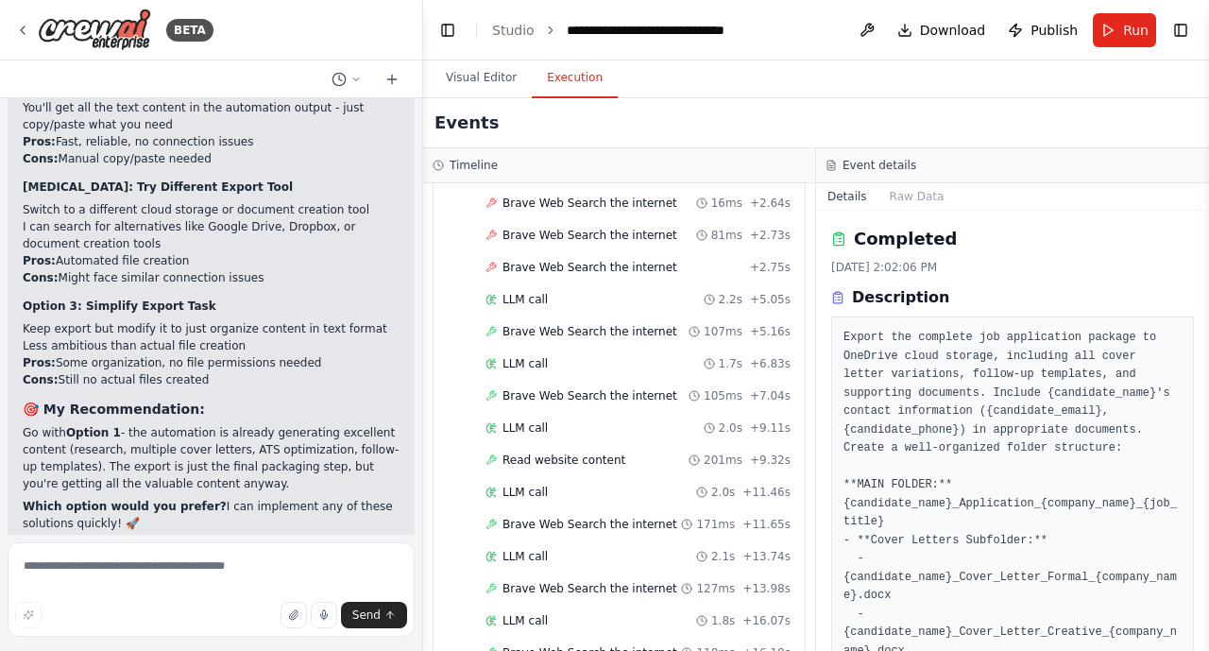
drag, startPoint x: 811, startPoint y: 237, endPoint x: 797, endPoint y: 626, distance: 389.4
click at [797, 627] on div "▼ Job Research Specialist 7.13s (+87.38s) • 1 task ▼ Enhanced Job and Company R…" at bounding box center [619, 417] width 392 height 468
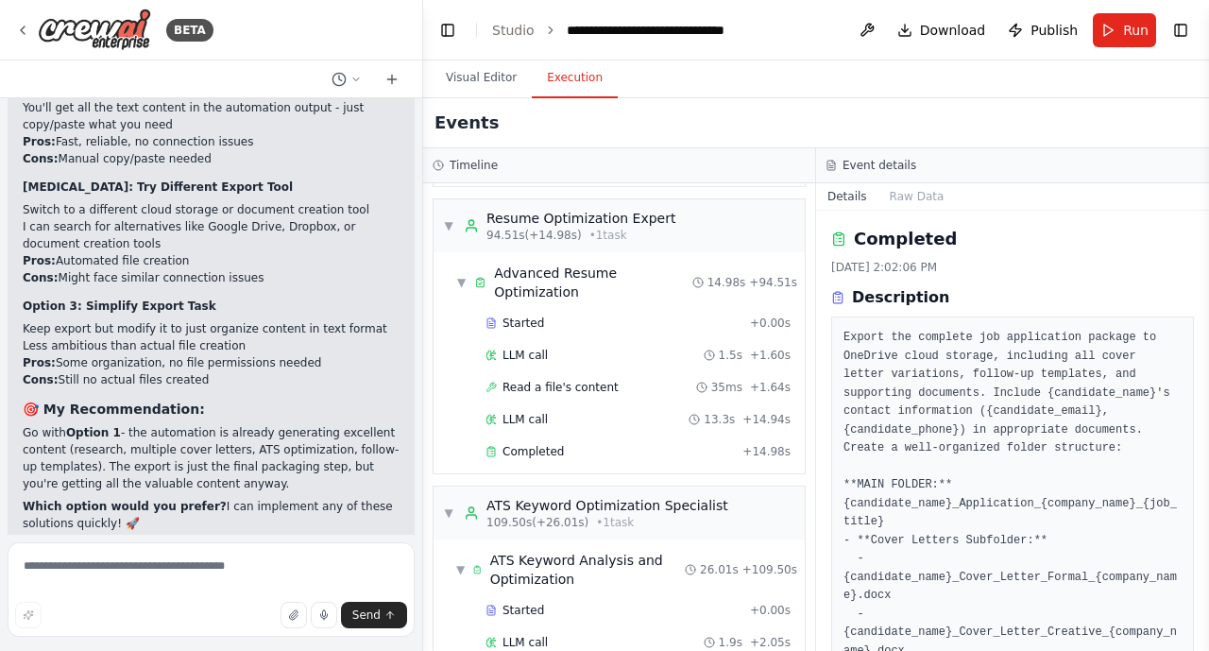
scroll to position [2446, 0]
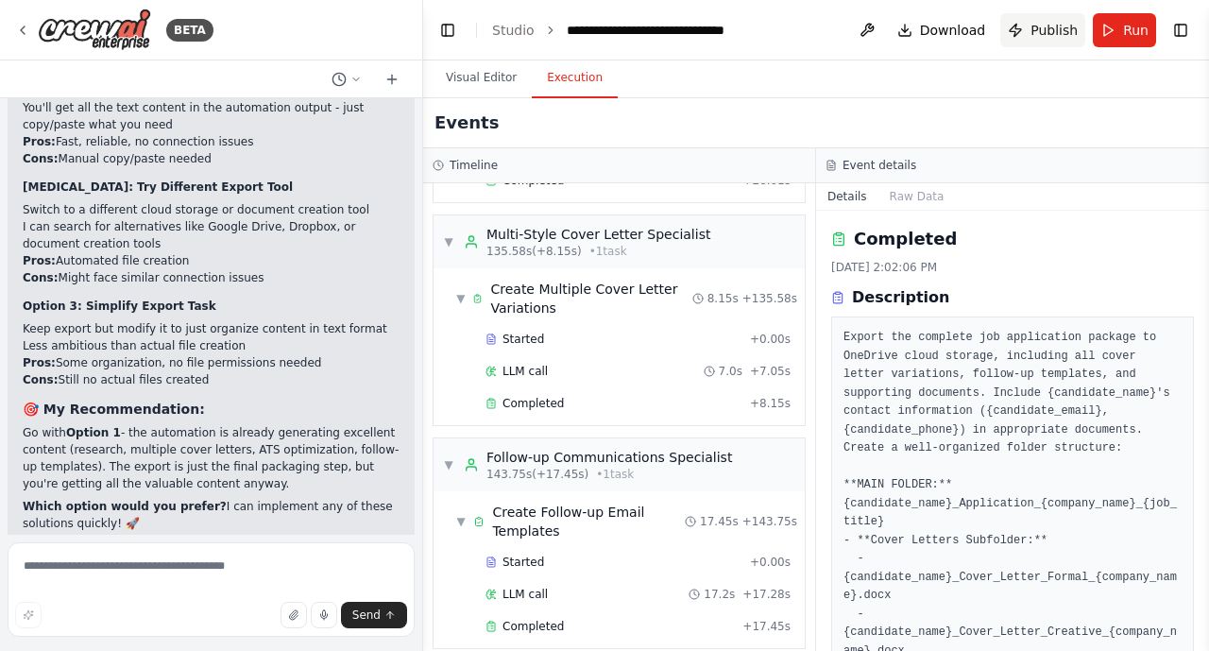
click at [1056, 27] on span "Publish" at bounding box center [1054, 30] width 47 height 19
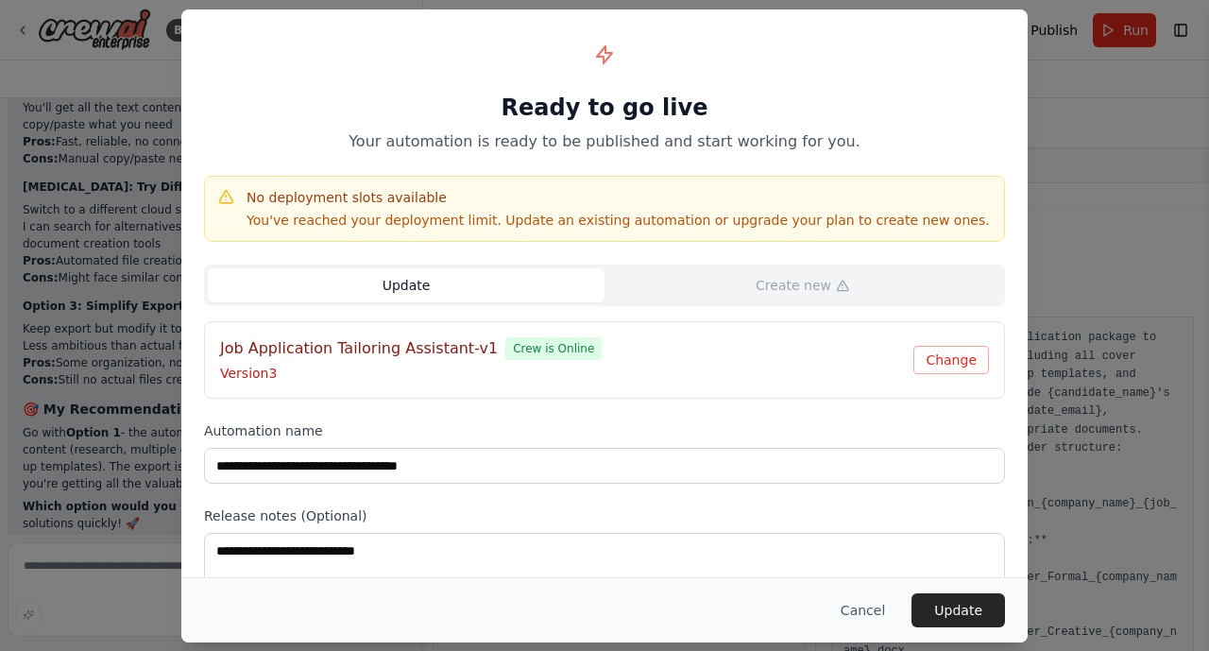
click at [451, 298] on button "Update" at bounding box center [406, 285] width 397 height 34
click at [954, 604] on button "Update" at bounding box center [959, 610] width 94 height 34
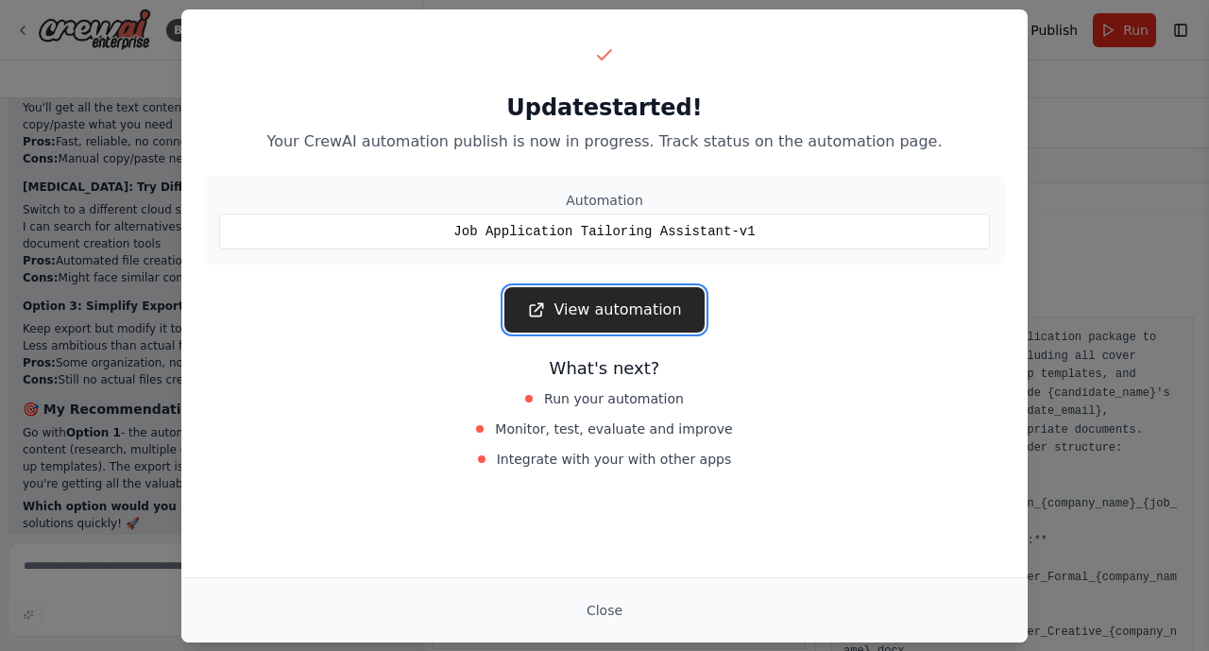
click at [626, 317] on link "View automation" at bounding box center [603, 309] width 199 height 45
click at [629, 301] on link "View automation" at bounding box center [603, 309] width 199 height 45
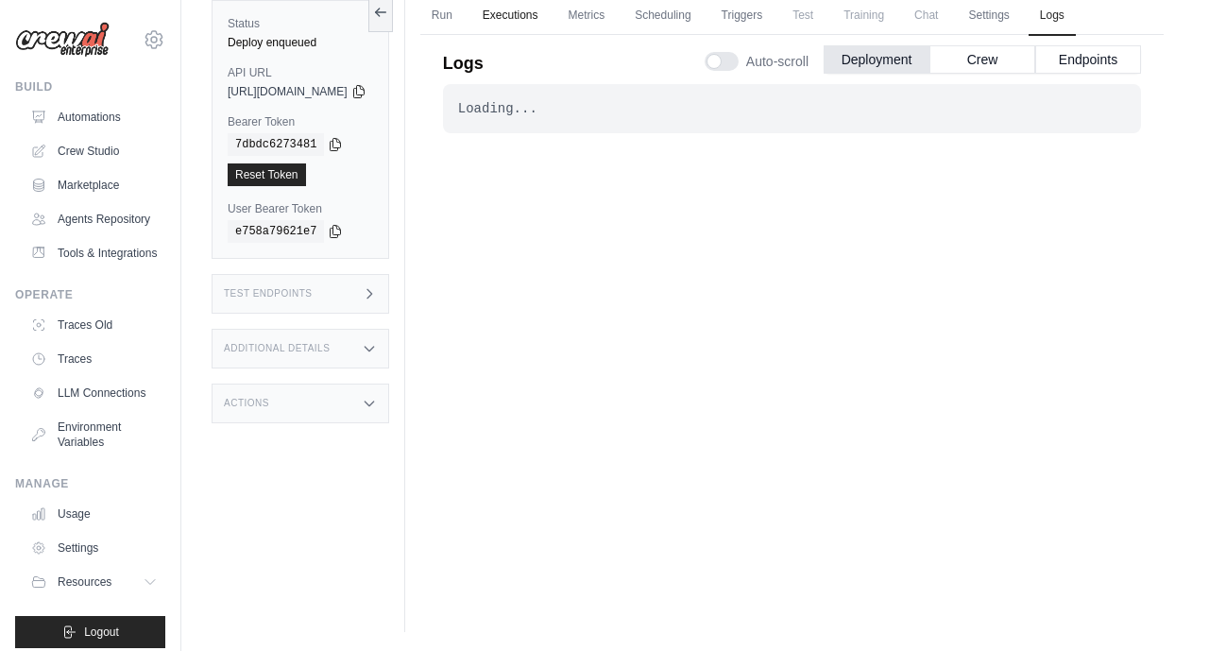
click at [550, 19] on link "Executions" at bounding box center [510, 16] width 78 height 40
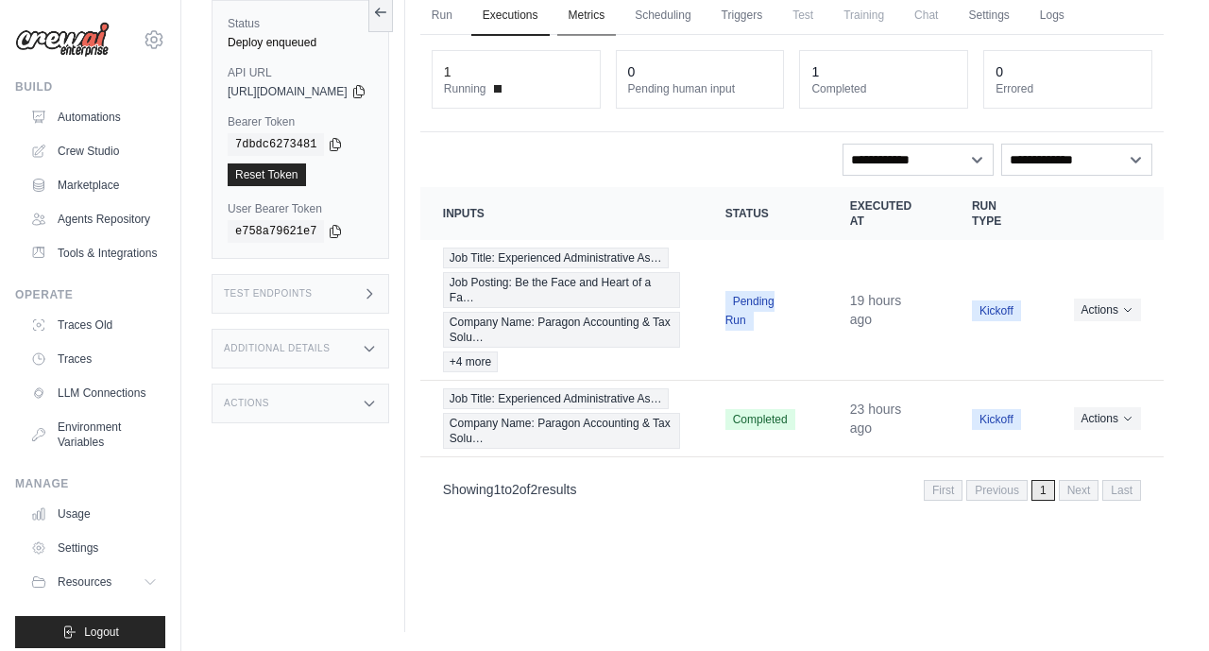
click at [617, 11] on link "Metrics" at bounding box center [587, 16] width 60 height 40
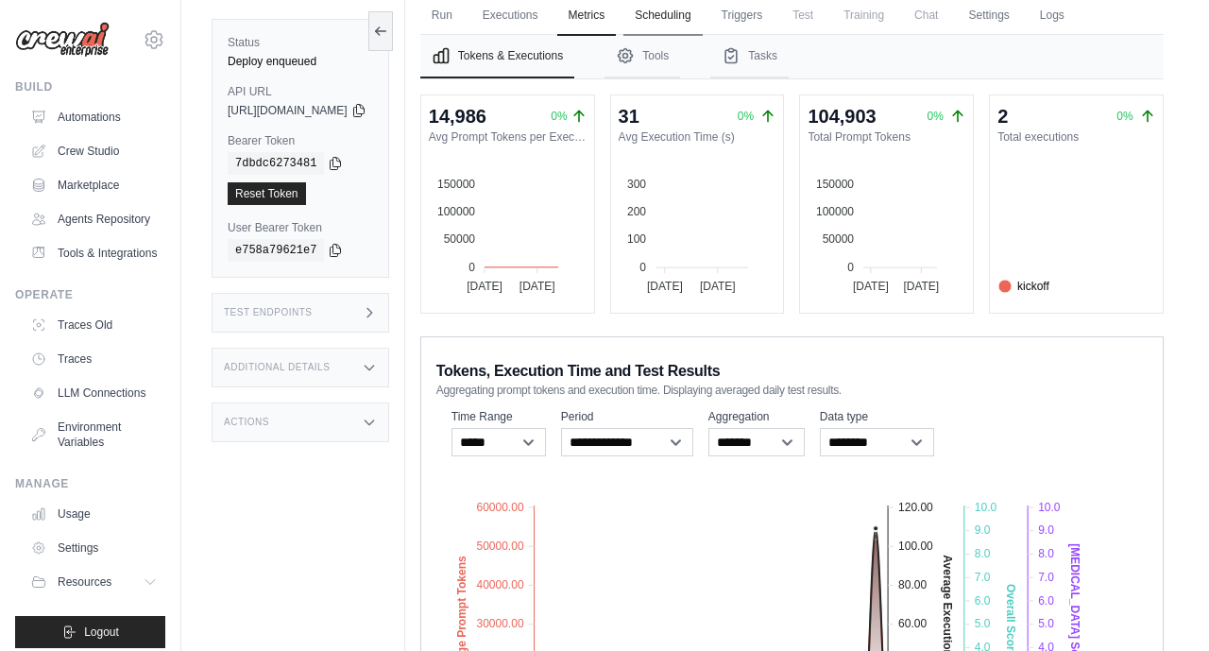
click at [702, 23] on link "Scheduling" at bounding box center [662, 16] width 78 height 40
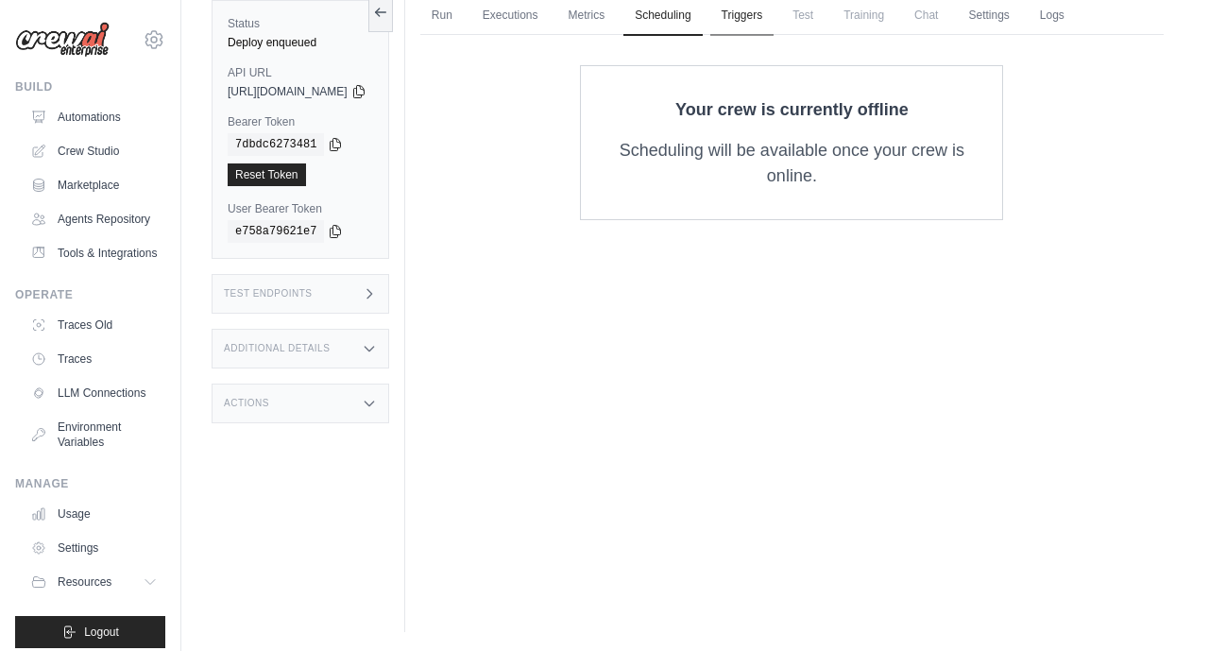
click at [775, 13] on link "Triggers" at bounding box center [742, 16] width 64 height 40
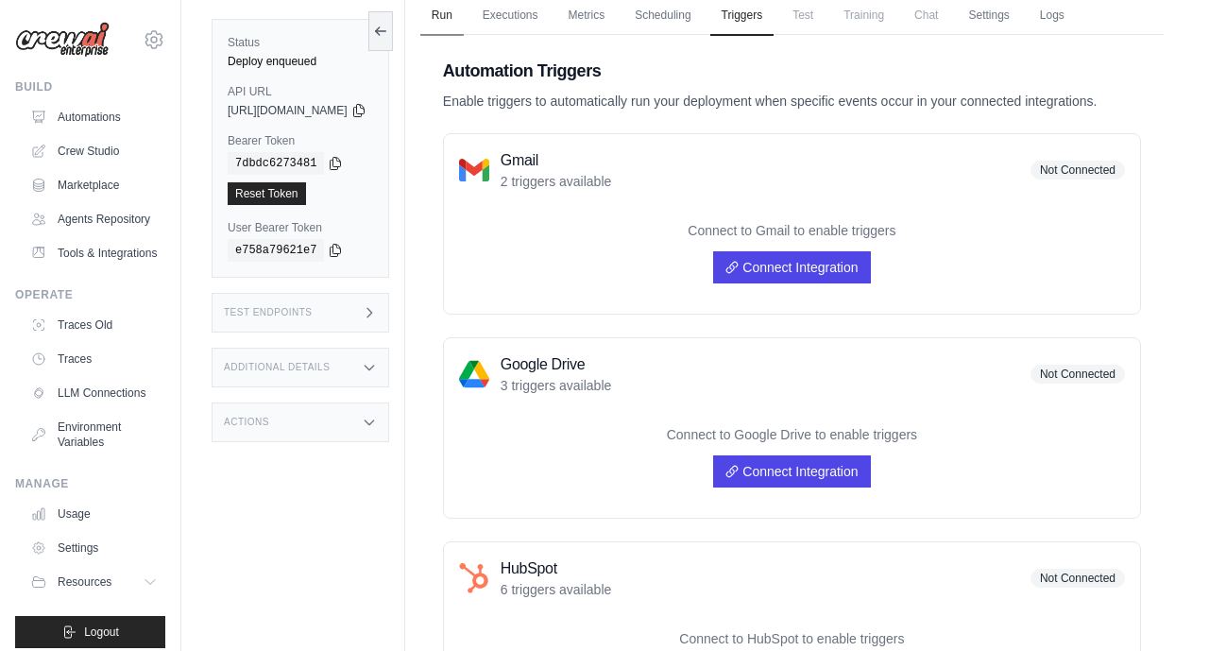
click at [464, 18] on link "Run" at bounding box center [441, 16] width 43 height 40
